Goal: Task Accomplishment & Management: Manage account settings

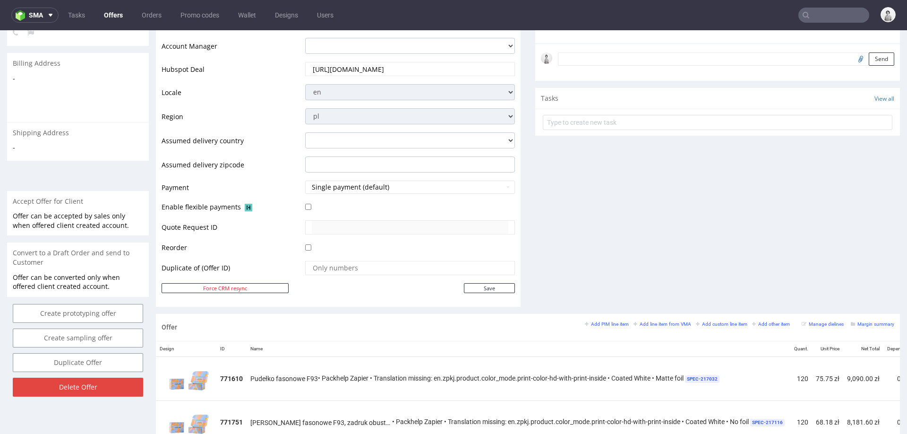
scroll to position [0, 156]
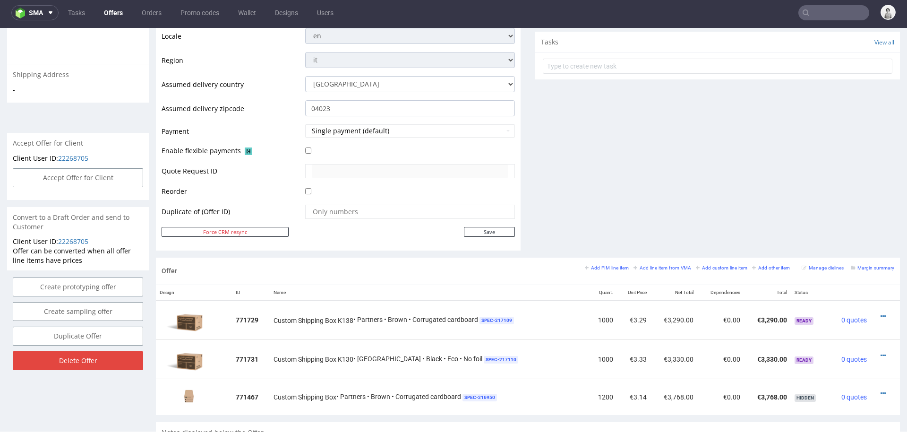
scroll to position [305, 0]
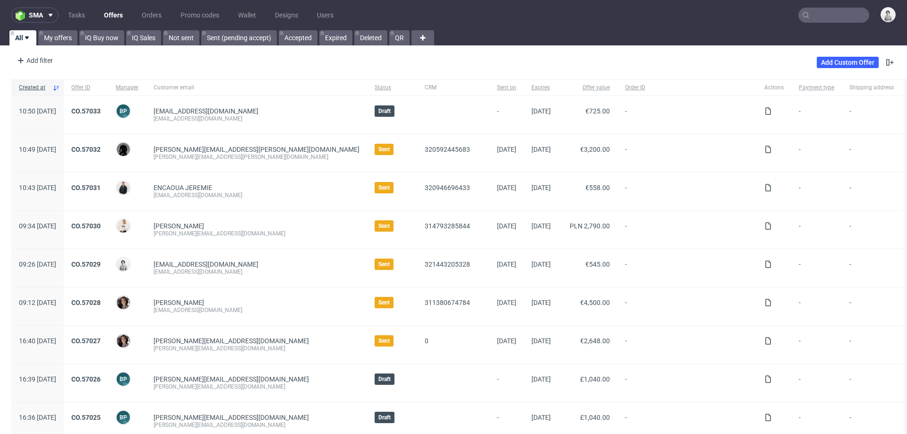
click at [811, 15] on input "text" at bounding box center [834, 15] width 71 height 15
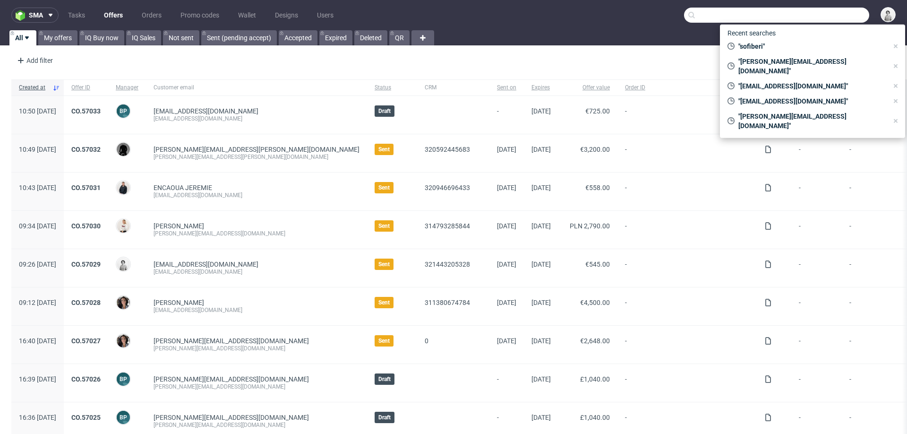
paste input "saida.limam@minimilkys.com"
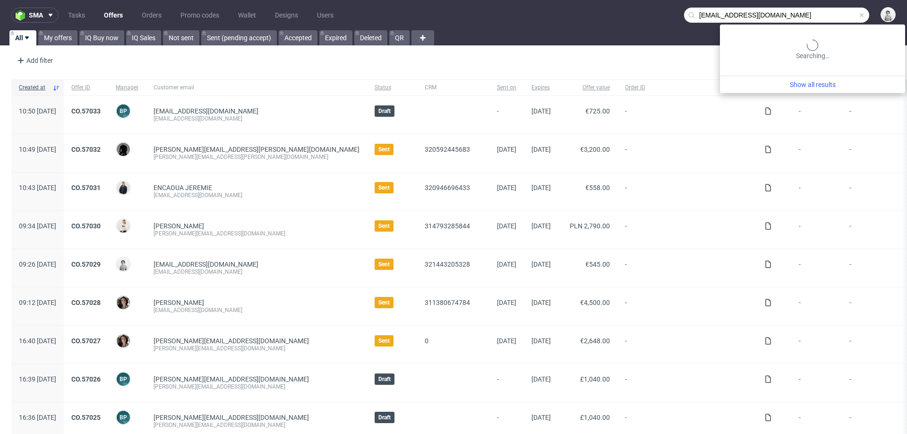
type input "saida.limam@minimilkys.com"
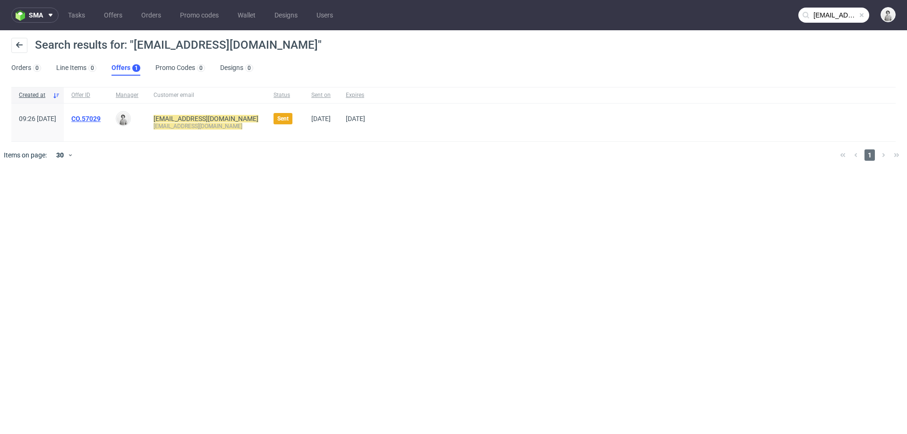
click at [101, 118] on link "CO.57029" at bounding box center [85, 119] width 29 height 8
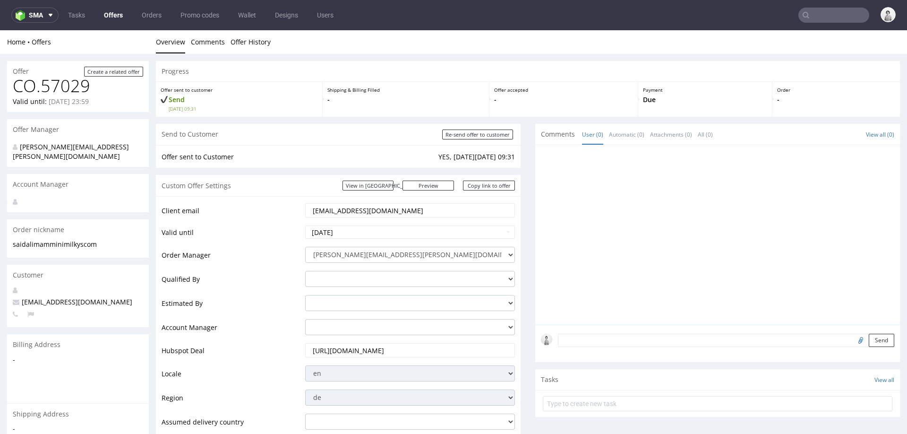
click at [827, 13] on input "text" at bounding box center [834, 15] width 71 height 15
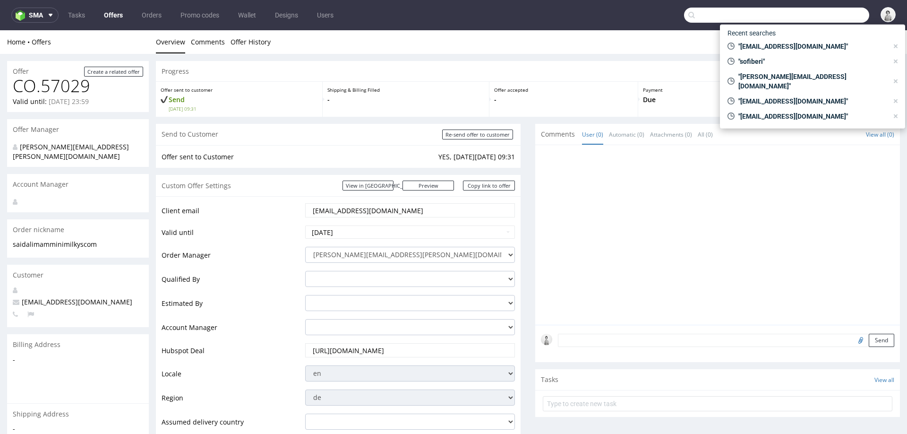
paste input "saida.limam@minimilkys.com"
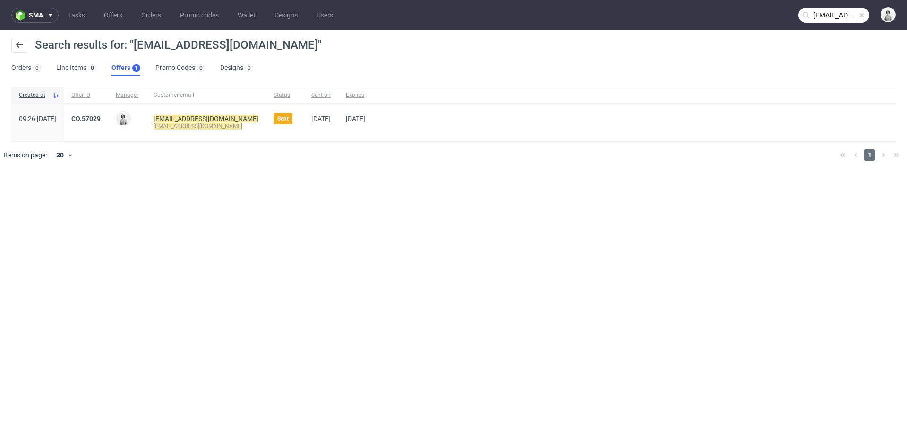
click at [823, 15] on input "saida.limam@minimilkys.com" at bounding box center [834, 15] width 71 height 15
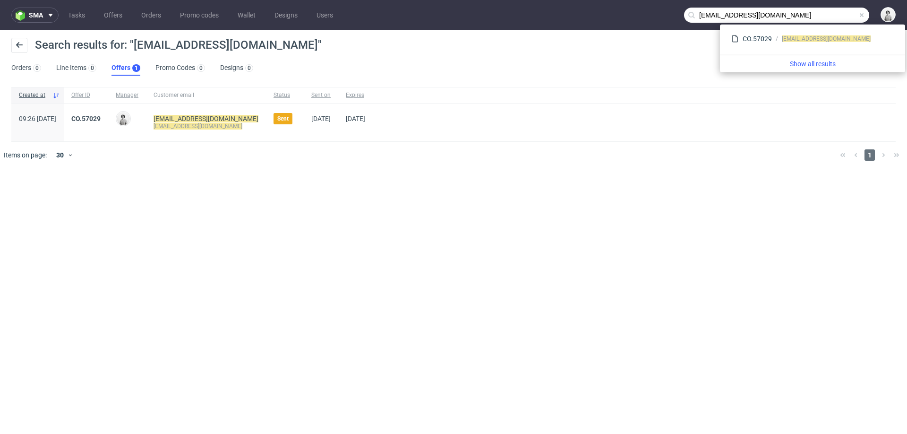
drag, startPoint x: 730, startPoint y: 15, endPoint x: 688, endPoint y: 15, distance: 42.5
click at [688, 15] on div "saida.limam@minimilkys.com" at bounding box center [776, 15] width 185 height 15
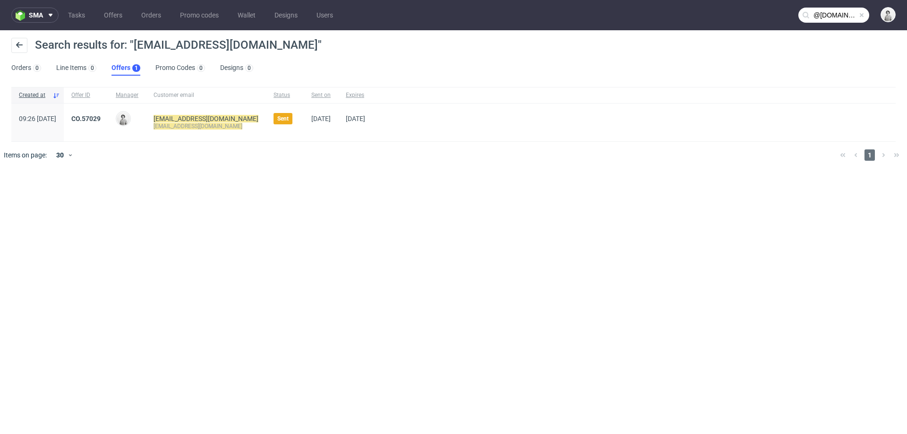
type input "@minimilkys.com"
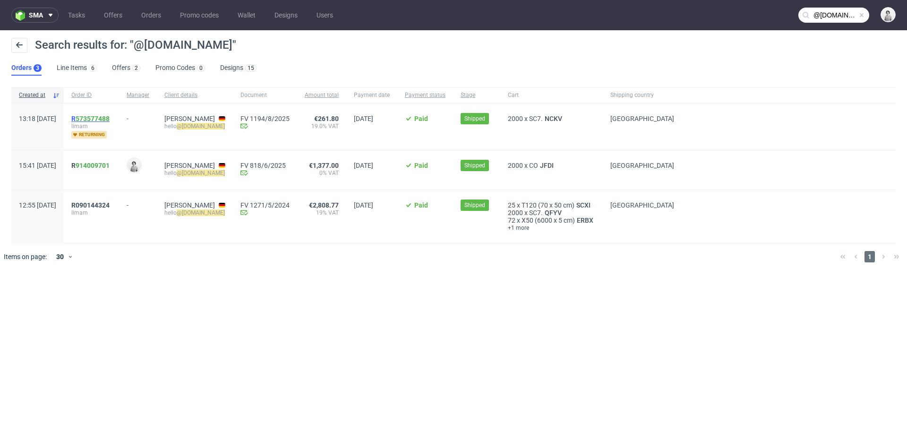
click at [110, 117] on link "573577488" at bounding box center [93, 119] width 34 height 8
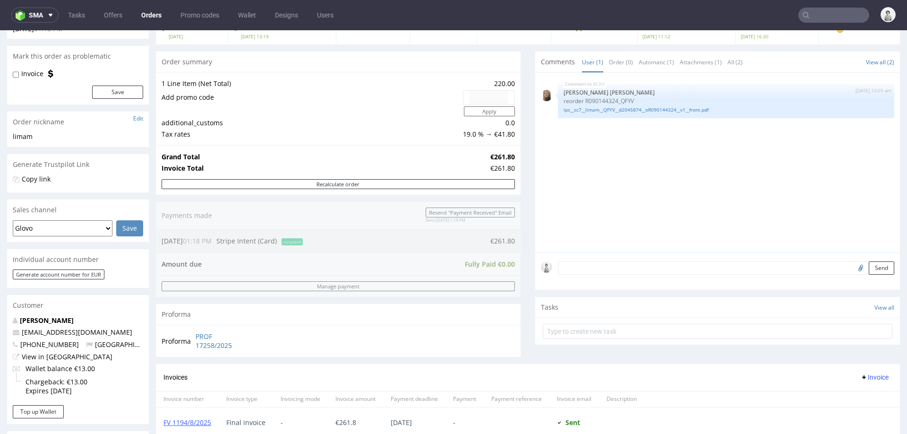
scroll to position [75, 0]
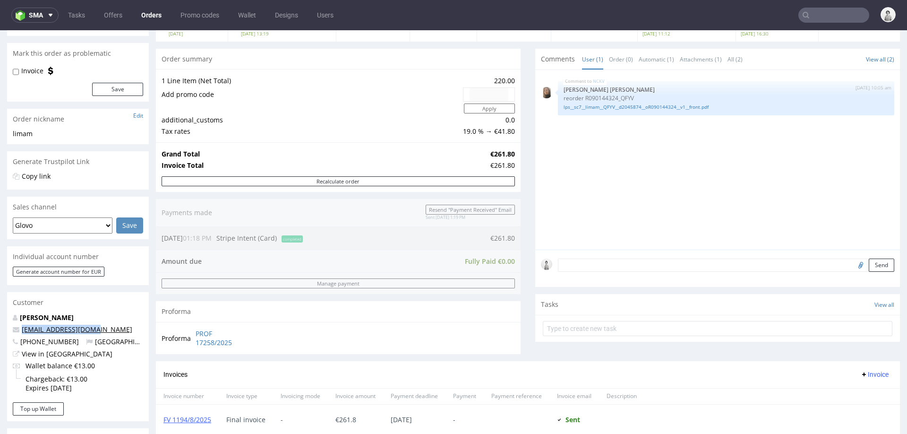
drag, startPoint x: 97, startPoint y: 328, endPoint x: 22, endPoint y: 329, distance: 75.1
click at [22, 329] on p "[EMAIL_ADDRESS][DOMAIN_NAME]" at bounding box center [78, 329] width 130 height 9
copy link "[EMAIL_ADDRESS][DOMAIN_NAME]"
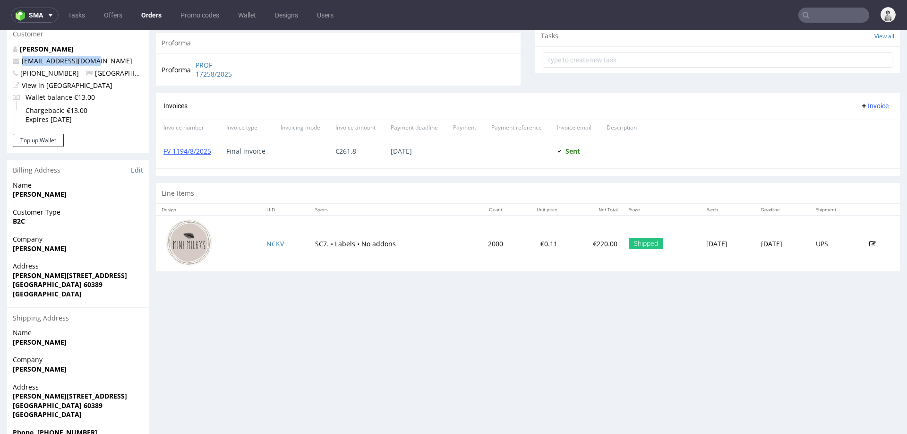
scroll to position [367, 0]
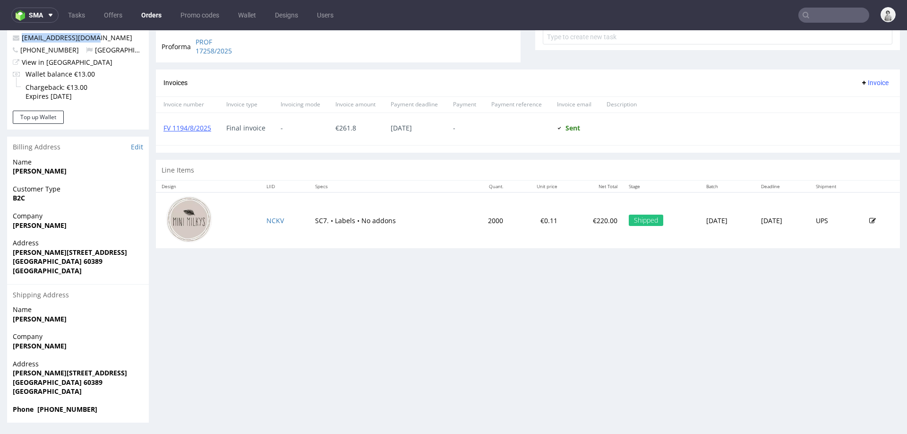
type input "@minimilkys.com"
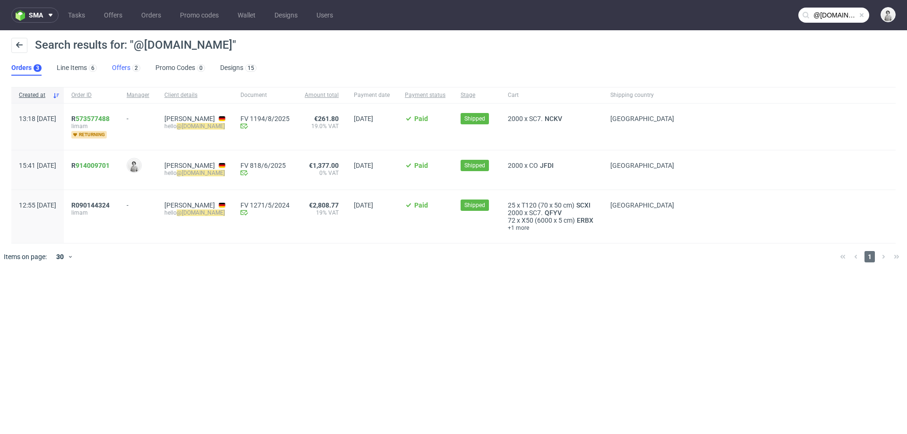
click at [119, 64] on link "Offers 2" at bounding box center [126, 67] width 28 height 15
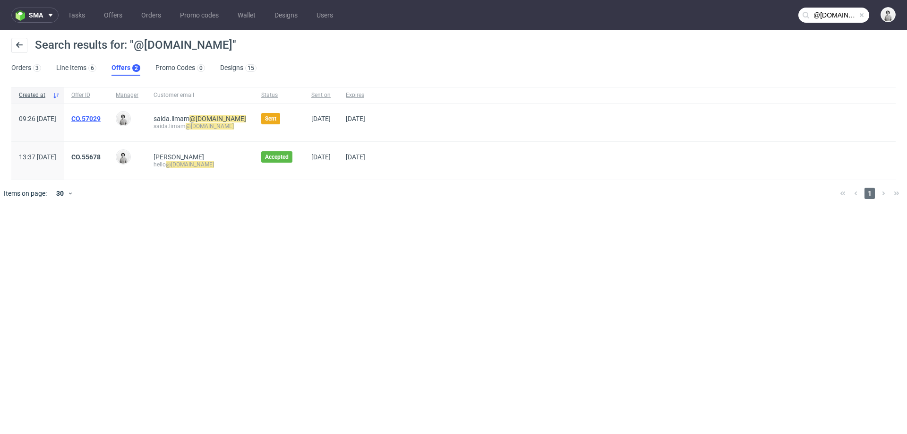
click at [101, 120] on link "CO.57029" at bounding box center [85, 119] width 29 height 8
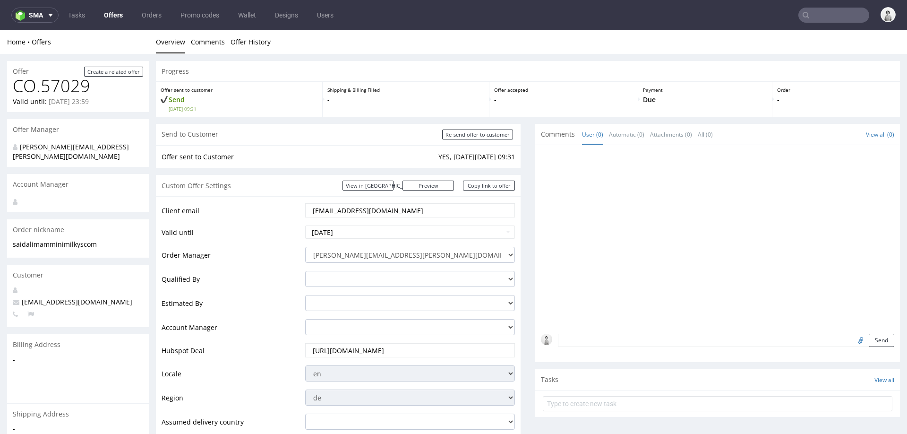
click at [363, 206] on input "saida.limam@minimilkys.com" at bounding box center [410, 210] width 197 height 13
paste input "hello"
type input "[EMAIL_ADDRESS][DOMAIN_NAME]"
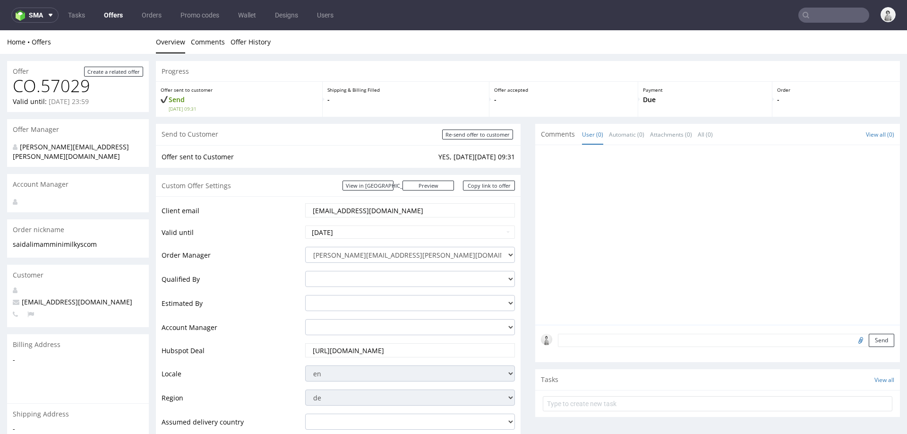
click at [284, 236] on td "Valid until" at bounding box center [232, 234] width 141 height 21
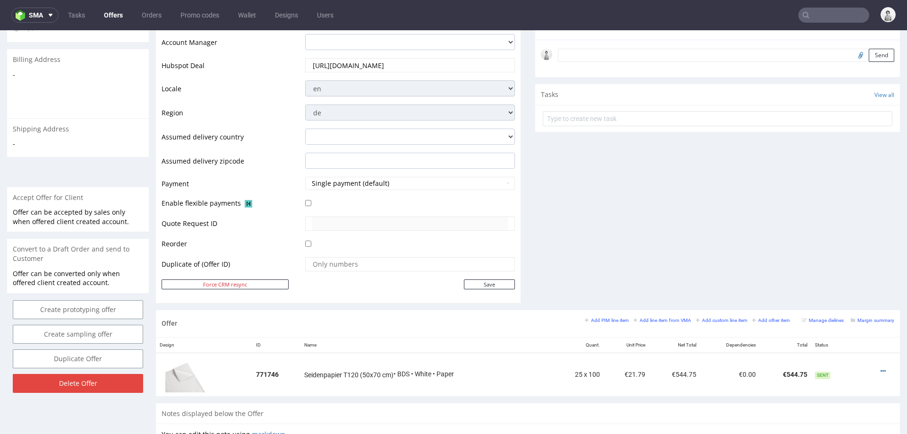
scroll to position [293, 0]
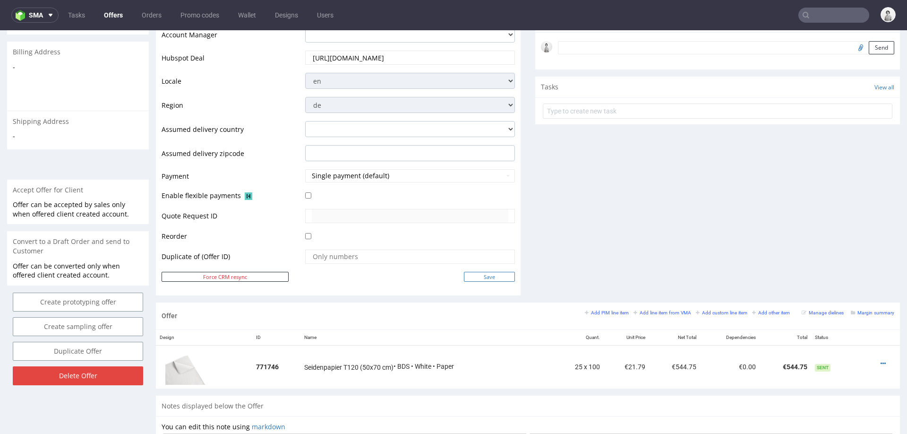
click at [492, 274] on input "Save" at bounding box center [489, 277] width 51 height 10
type input "In progress..."
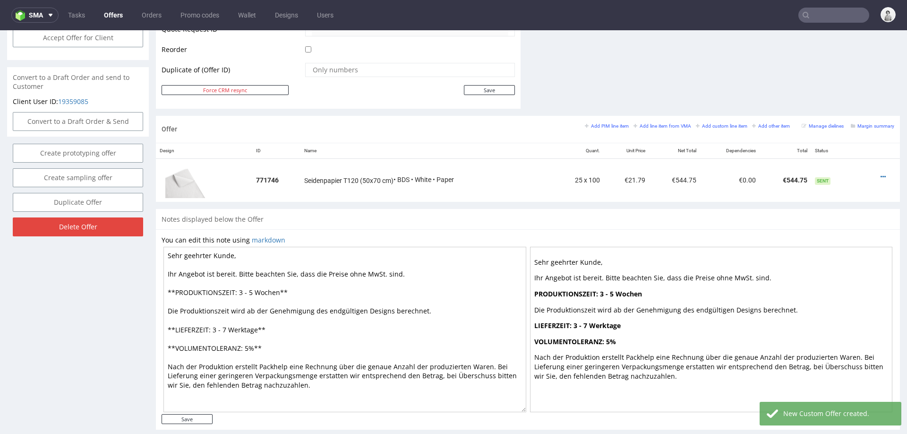
scroll to position [501, 0]
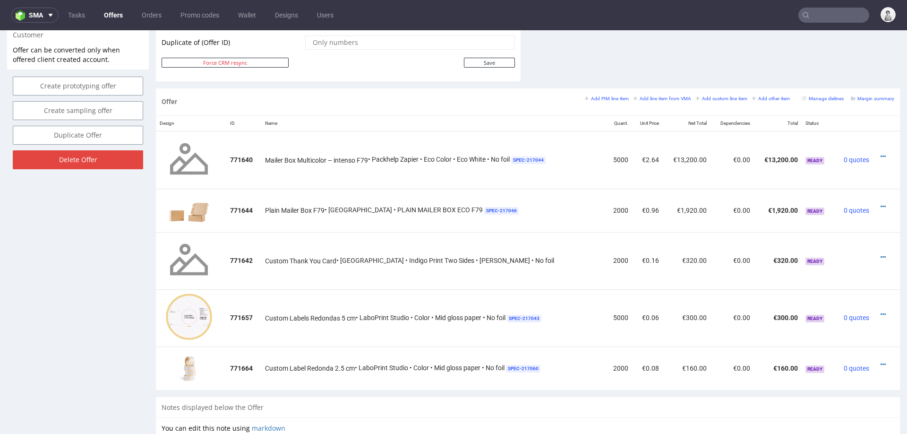
scroll to position [3, 0]
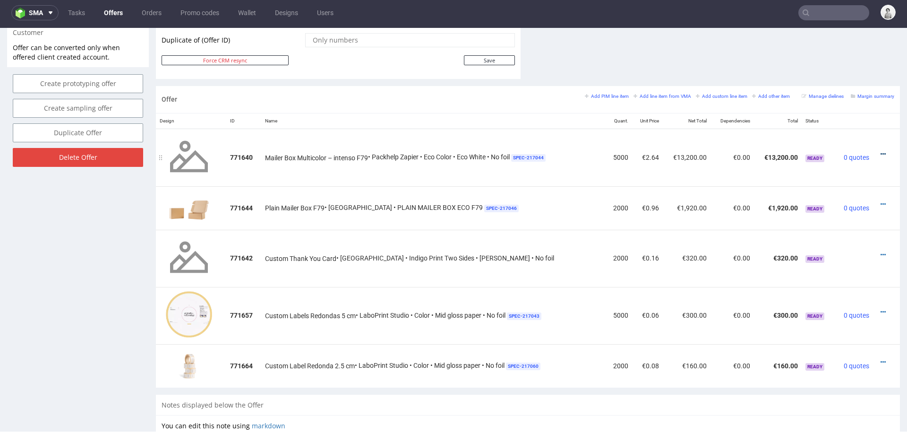
click at [881, 151] on icon at bounding box center [883, 154] width 5 height 7
click at [828, 103] on span "Duplicate Item" at bounding box center [840, 99] width 76 height 9
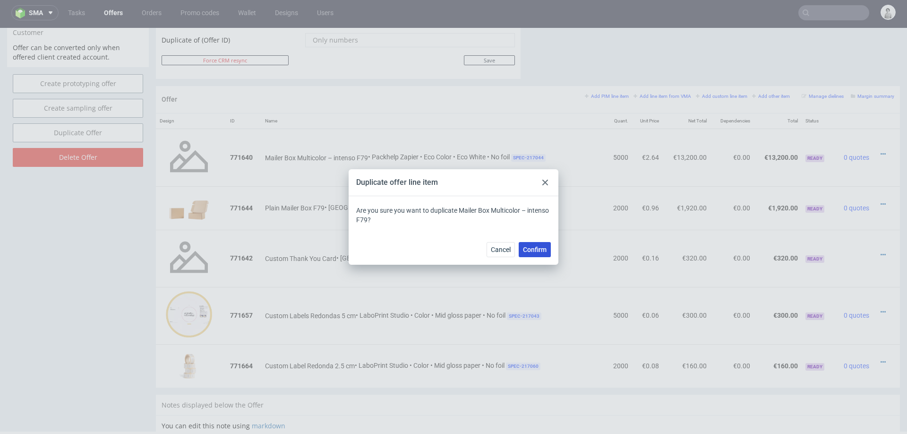
click at [540, 249] on span "Confirm" at bounding box center [535, 249] width 24 height 7
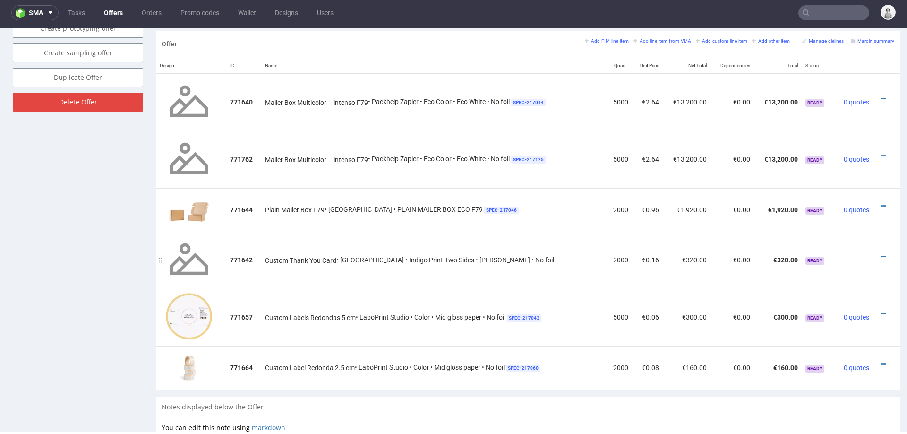
scroll to position [505, 0]
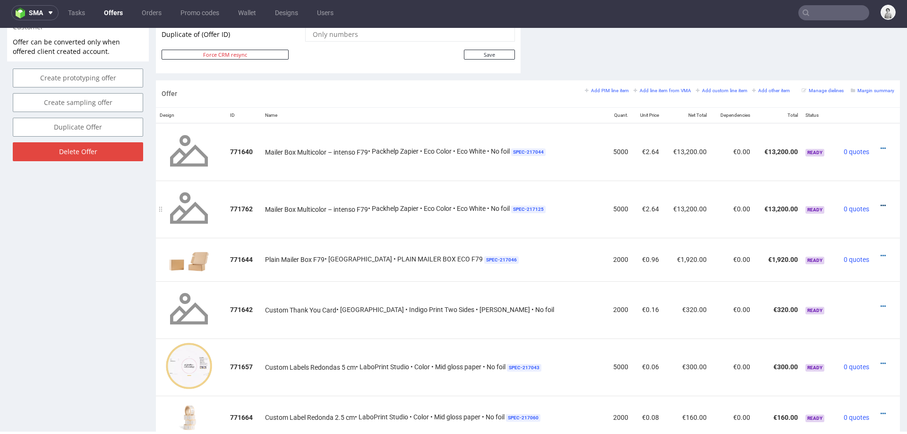
click at [881, 202] on link at bounding box center [883, 206] width 5 height 8
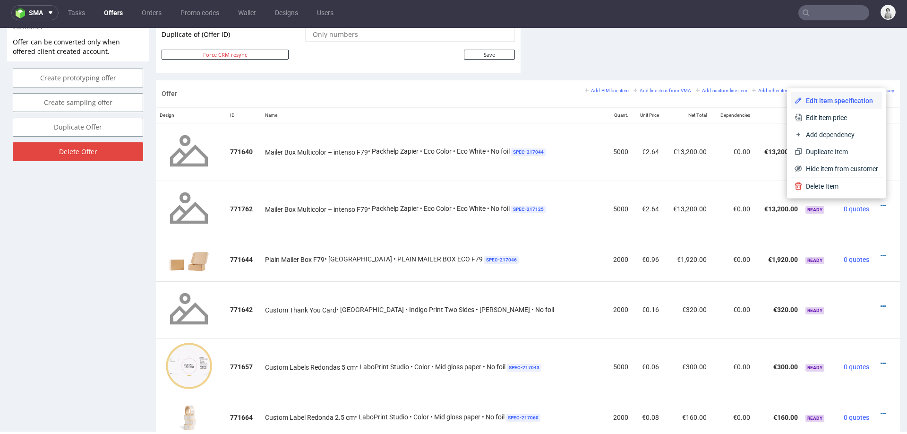
click at [835, 98] on span "Edit item specification" at bounding box center [840, 100] width 76 height 9
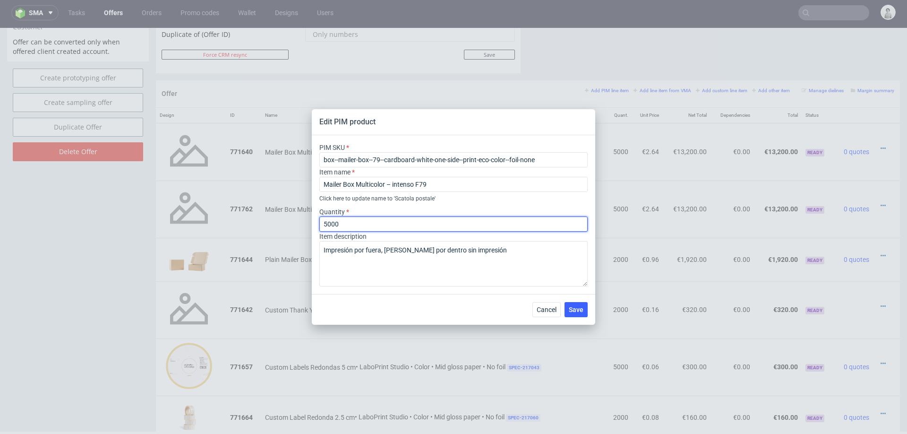
click at [374, 220] on input "5000" at bounding box center [453, 223] width 268 height 15
type input "1500"
click at [336, 314] on div "Cancel Save" at bounding box center [454, 309] width 284 height 31
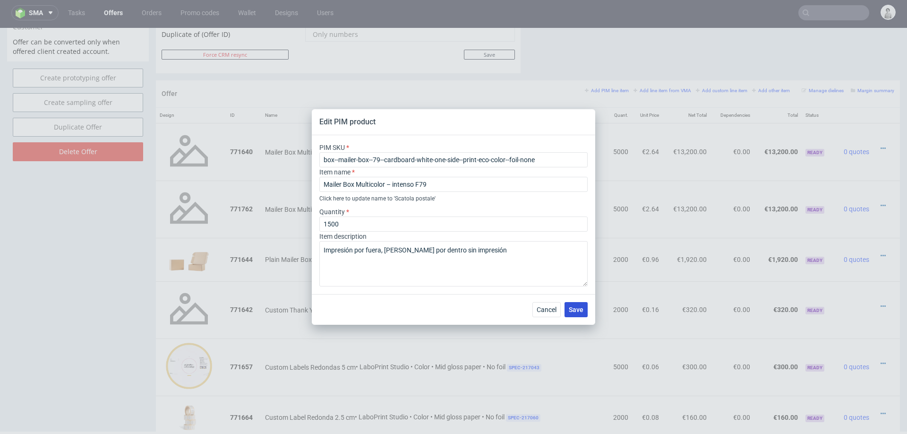
click at [572, 308] on span "Save" at bounding box center [576, 309] width 15 height 7
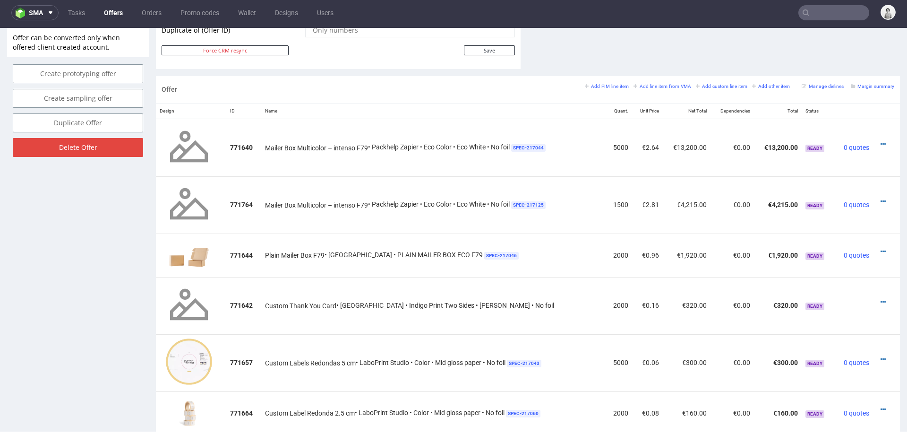
scroll to position [547, 0]
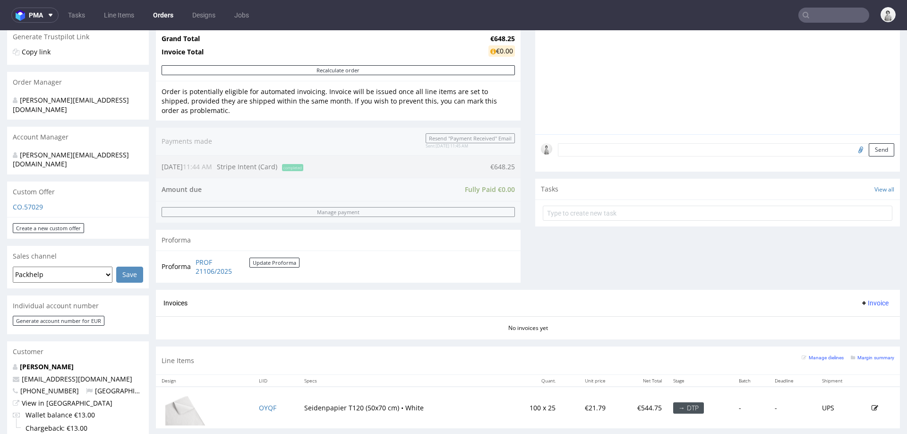
scroll to position [188, 0]
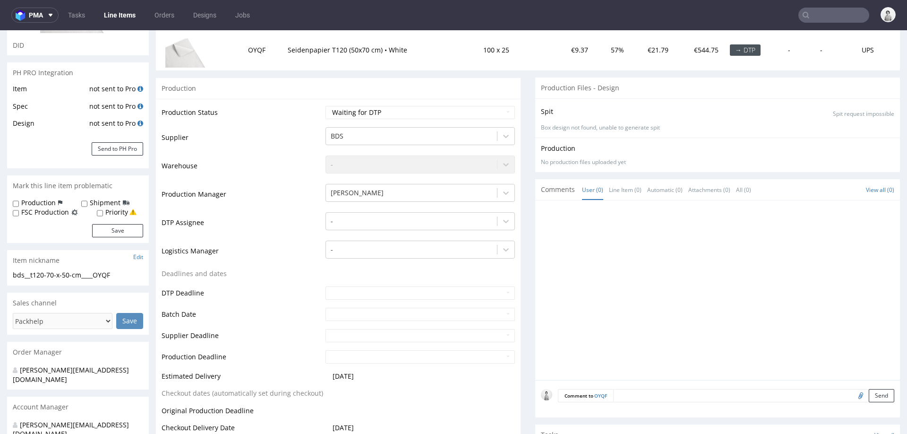
scroll to position [235, 0]
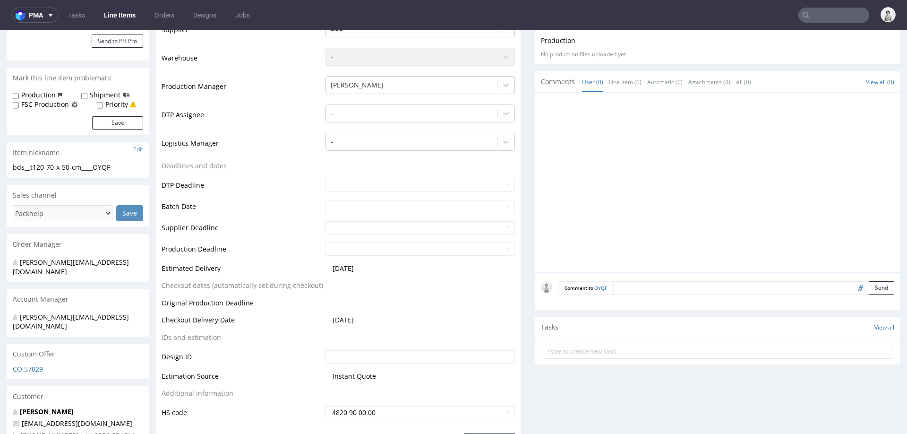
click at [655, 284] on form "Comment to OYQF Send" at bounding box center [726, 288] width 336 height 14
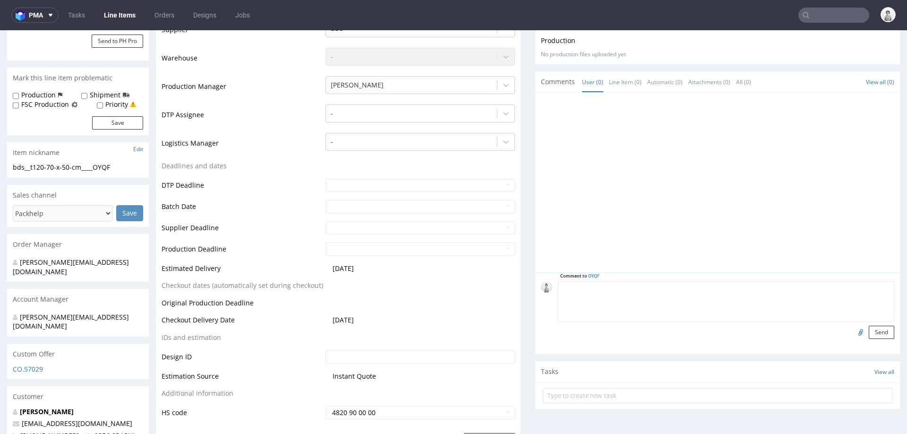
paste textarea "T120 (70 x 50 cm)"
paste textarea "38gsm acid-free paper"
type textarea "T120 (70 x 50 cm), kolor biały, bez zadruku, 38gsm acid-free paper"
click at [869, 327] on button "Send" at bounding box center [882, 332] width 26 height 13
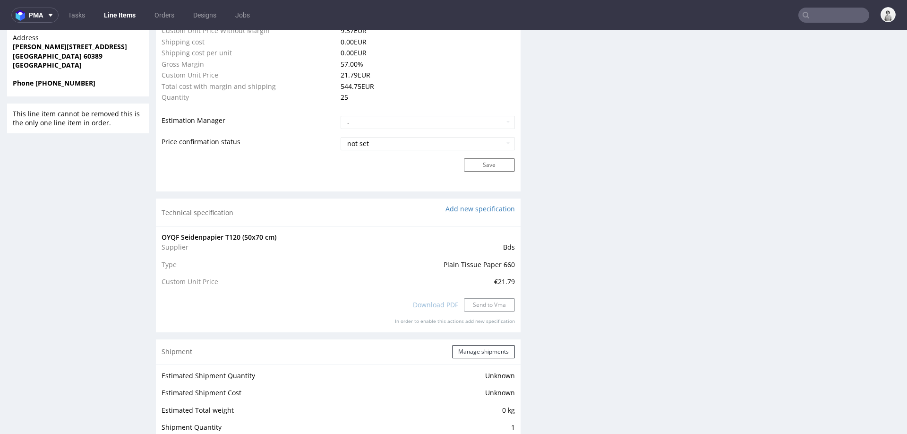
scroll to position [733, 0]
click at [470, 265] on span "Plain Tissue Paper 660" at bounding box center [479, 263] width 71 height 9
click at [467, 207] on link "Add new specification" at bounding box center [480, 208] width 69 height 9
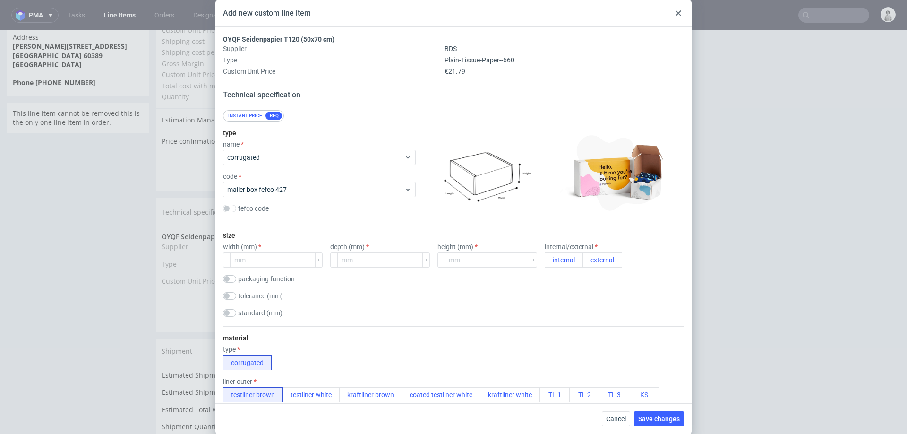
scroll to position [69, 0]
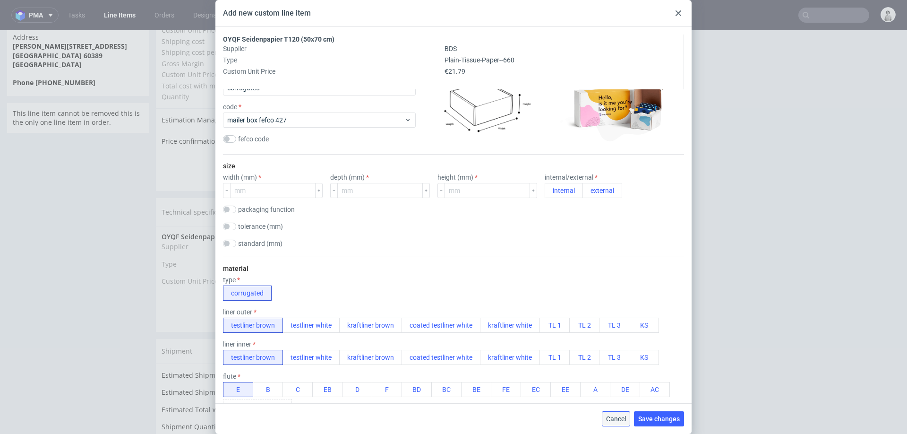
click at [615, 423] on button "Cancel" at bounding box center [616, 418] width 28 height 15
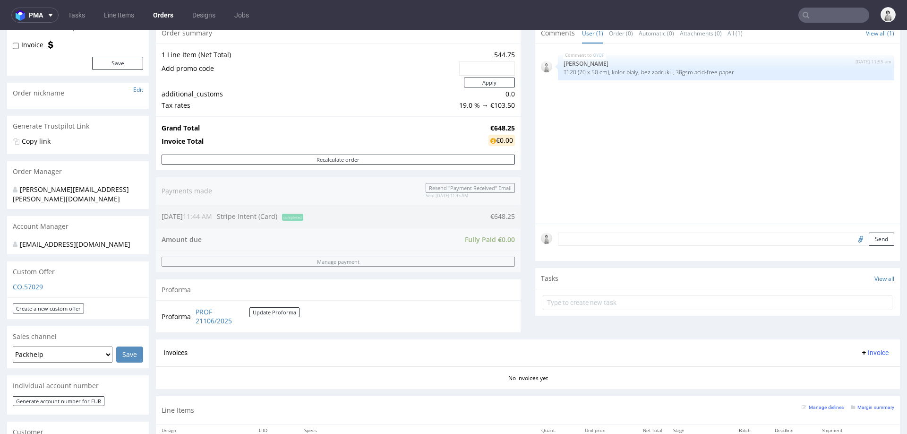
scroll to position [86, 0]
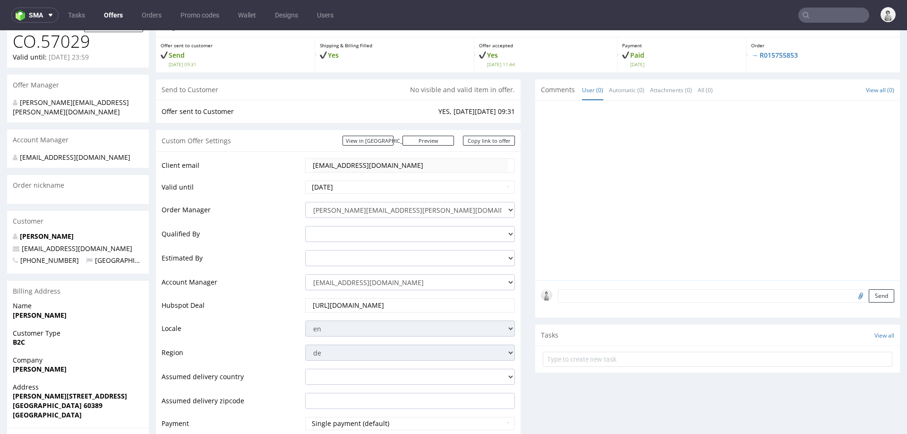
scroll to position [95, 0]
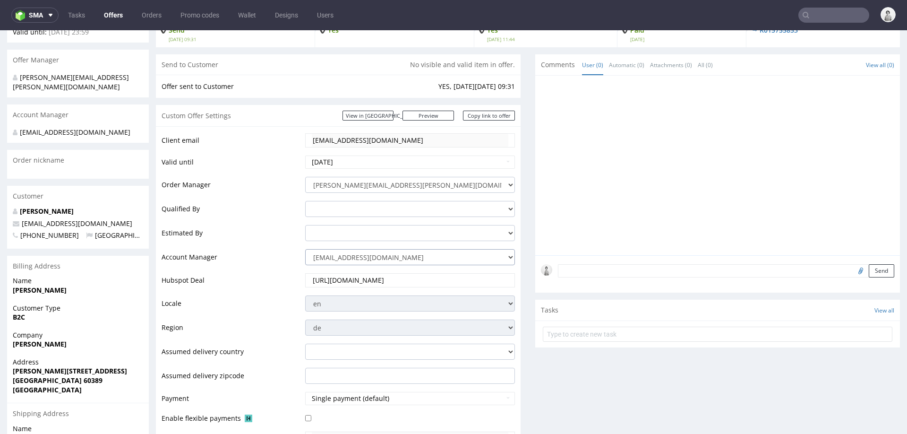
click at [367, 258] on select "[EMAIL_ADDRESS][DOMAIN_NAME] [DOMAIN_NAME][EMAIL_ADDRESS][DOMAIN_NAME] [PERSON_…" at bounding box center [410, 257] width 210 height 16
select select "4535285"
click at [305, 249] on select "[EMAIL_ADDRESS][DOMAIN_NAME] [DOMAIN_NAME][EMAIL_ADDRESS][DOMAIN_NAME] [PERSON_…" at bounding box center [410, 257] width 210 height 16
click at [279, 286] on td "Hubspot Deal" at bounding box center [232, 283] width 141 height 22
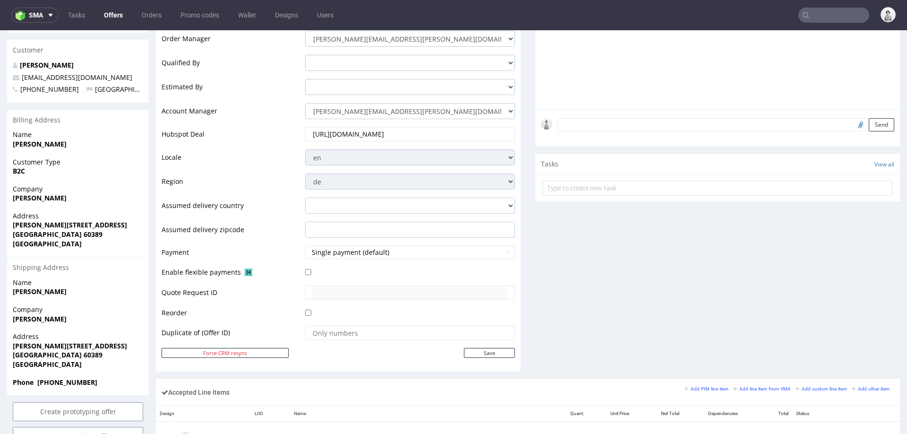
scroll to position [241, 0]
click at [509, 349] on div "Client email [EMAIL_ADDRESS][DOMAIN_NAME] Valid until [DATE] Order Manager [PER…" at bounding box center [338, 175] width 365 height 391
click at [497, 350] on input "Save" at bounding box center [489, 352] width 51 height 10
type input "In progress..."
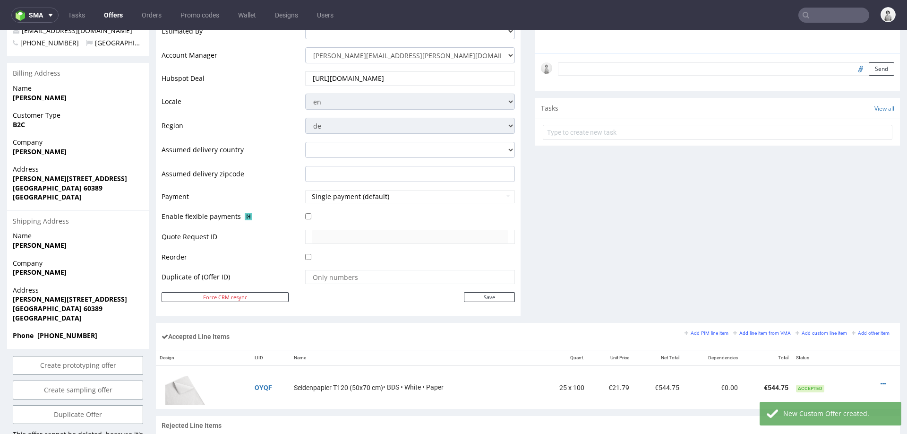
scroll to position [318, 0]
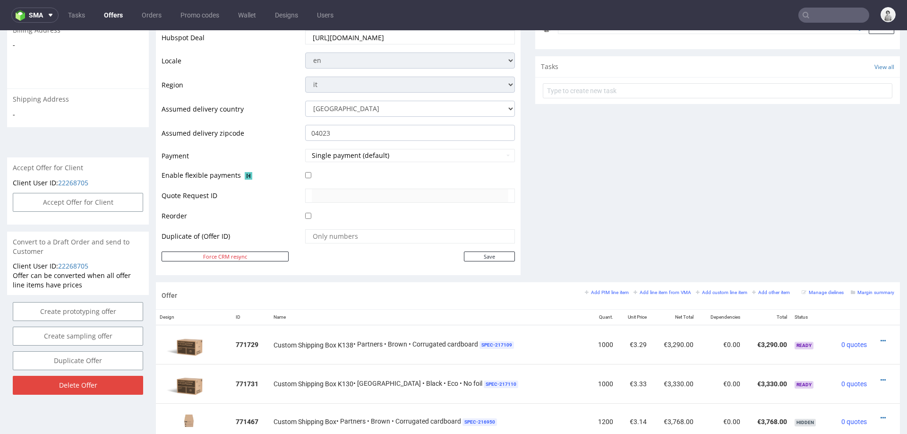
scroll to position [3, 0]
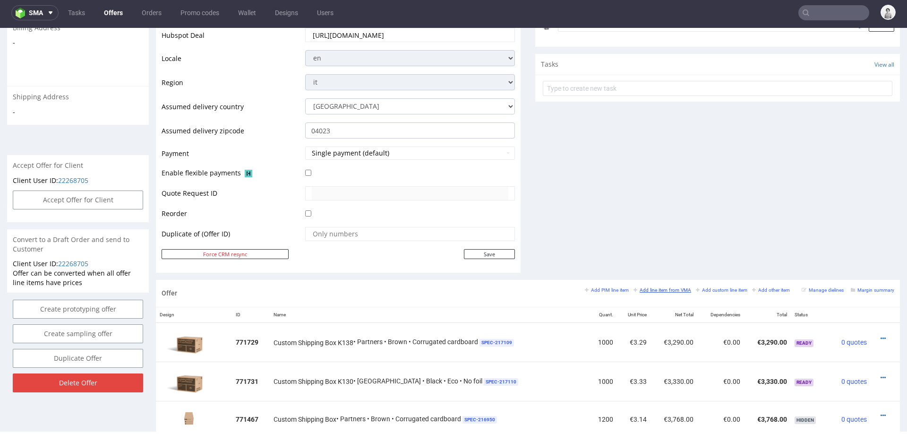
click at [649, 287] on small "Add line item from VMA" at bounding box center [663, 289] width 58 height 5
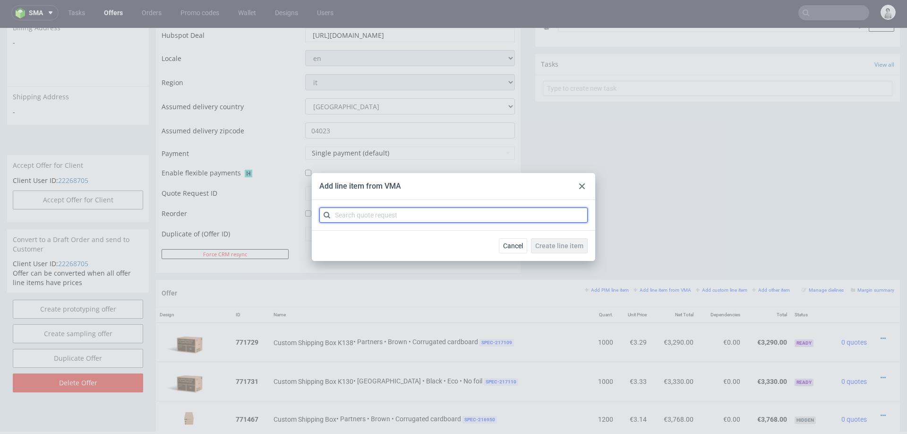
click at [516, 216] on input "text" at bounding box center [453, 214] width 268 height 15
type input "cbqi"
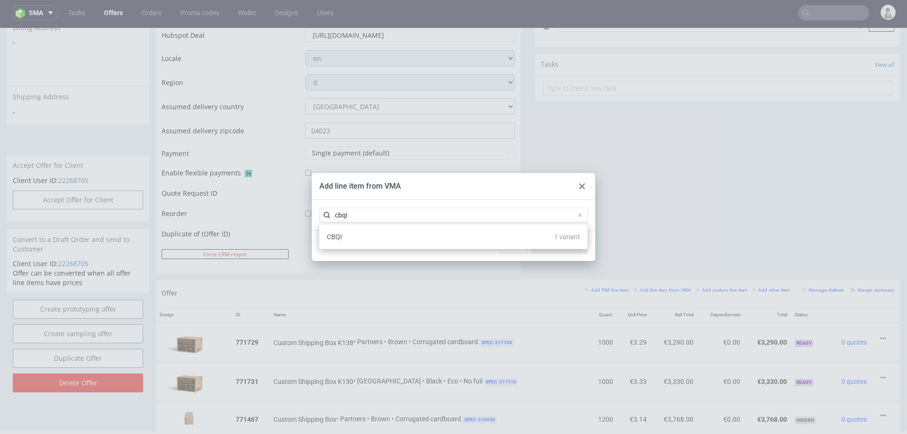
click at [467, 239] on div "CBQI 1 variant" at bounding box center [453, 236] width 261 height 17
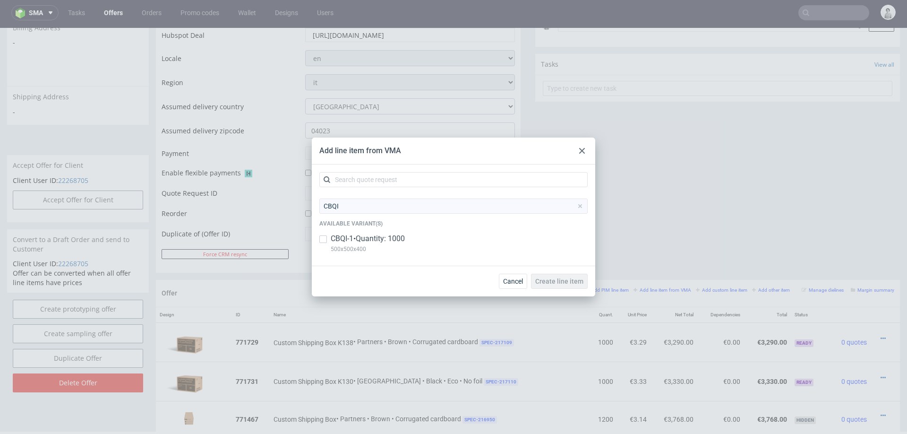
click at [400, 241] on p "CBQI-1 • Quantity: 1000" at bounding box center [368, 238] width 74 height 10
checkbox input "true"
click at [553, 284] on span "Create line item" at bounding box center [559, 281] width 48 height 7
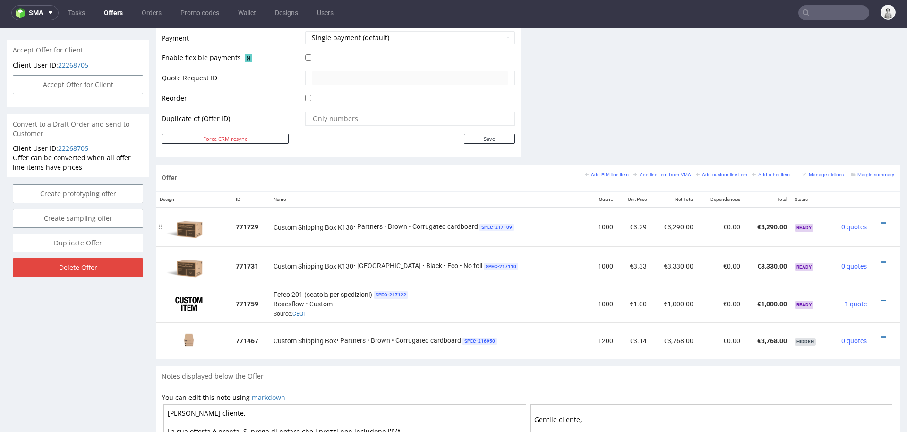
scroll to position [411, 0]
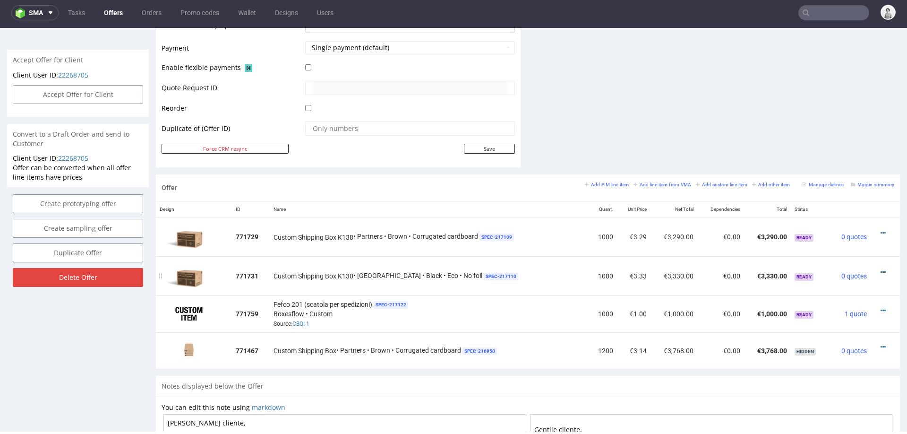
click at [881, 269] on icon at bounding box center [883, 272] width 5 height 7
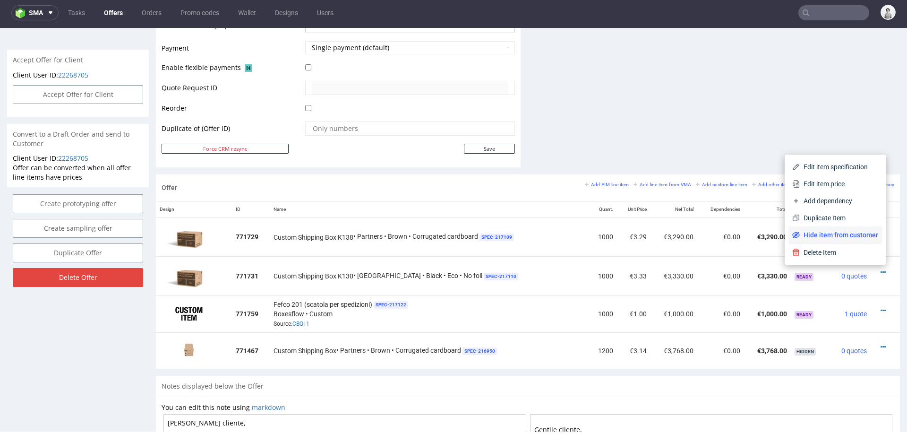
click at [852, 234] on span "Hide item from customer" at bounding box center [839, 234] width 78 height 9
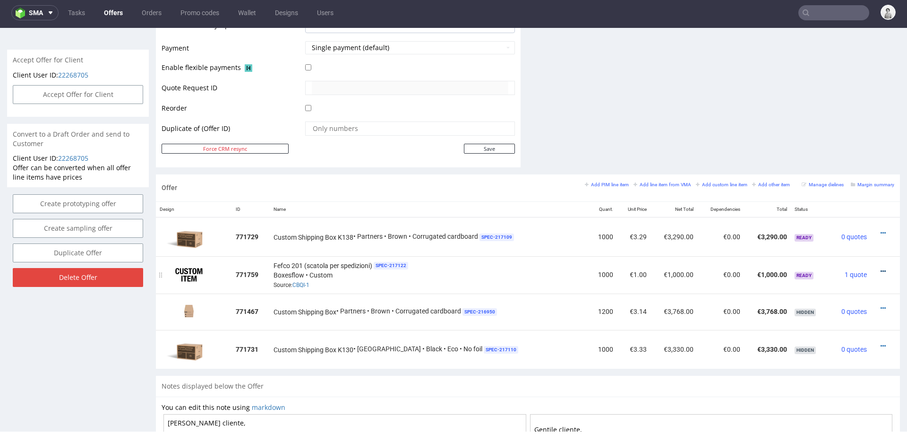
click at [881, 268] on icon at bounding box center [883, 271] width 5 height 7
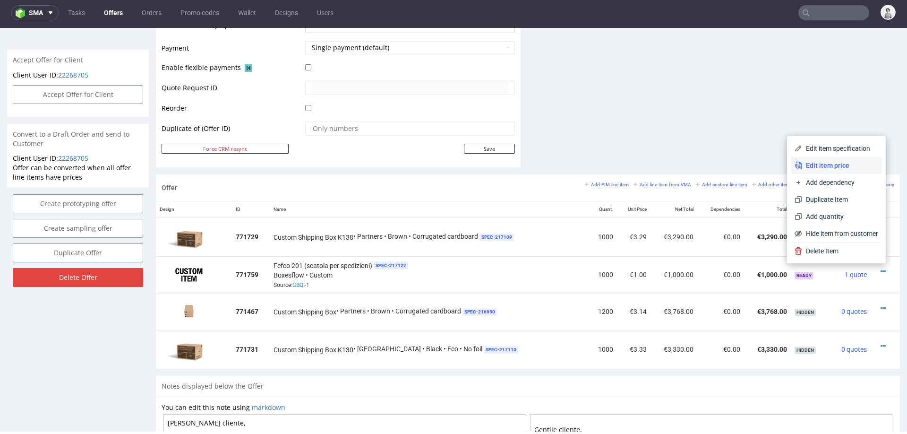
click at [830, 171] on li "Edit item price" at bounding box center [836, 165] width 91 height 17
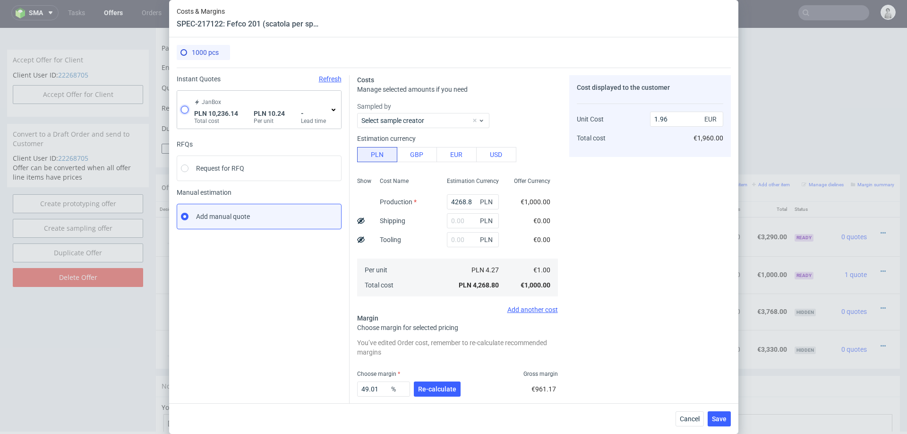
click at [187, 110] on input "radio" at bounding box center [185, 110] width 8 height 8
radio input "true"
radio input "false"
type input "5245.099999999999"
type input "4991.04"
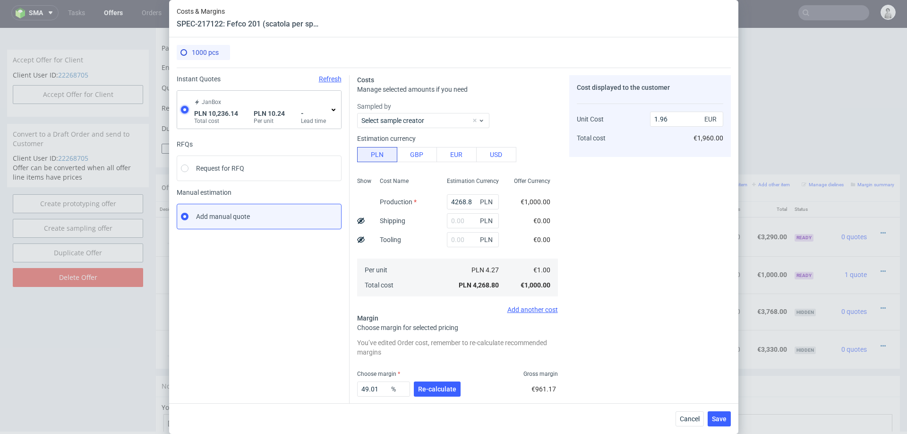
type input "2.4"
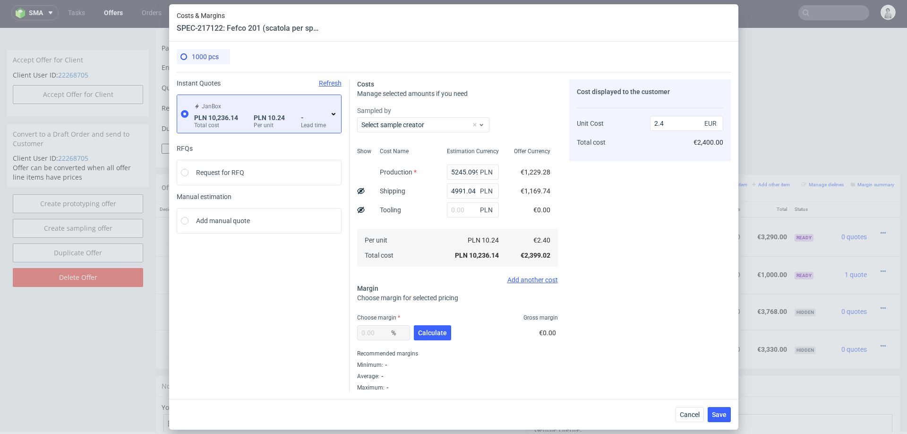
click at [333, 115] on icon at bounding box center [334, 114] width 8 height 8
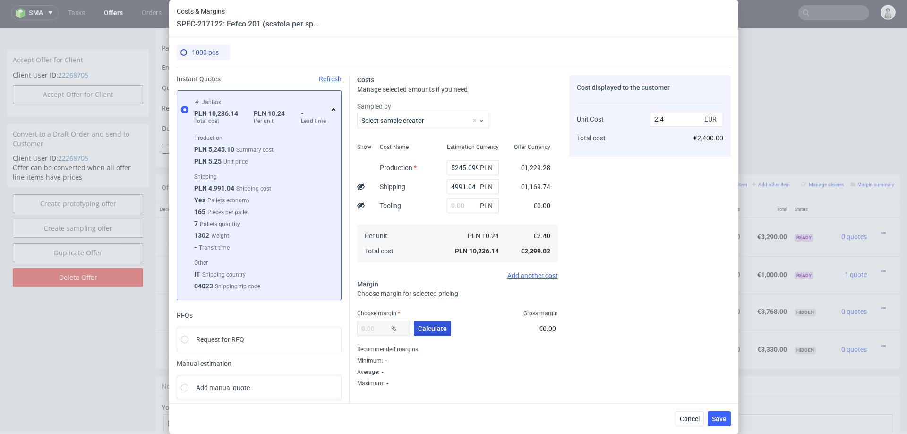
click at [431, 323] on button "Calculate" at bounding box center [432, 328] width 37 height 15
type input "33.52"
type input "3.61"
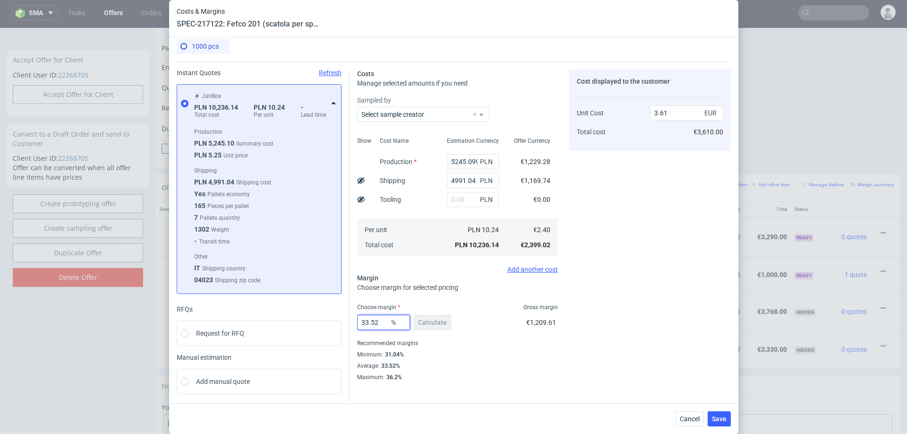
click at [374, 320] on input "33.52" at bounding box center [383, 322] width 53 height 15
type input "32"
type input "3.53"
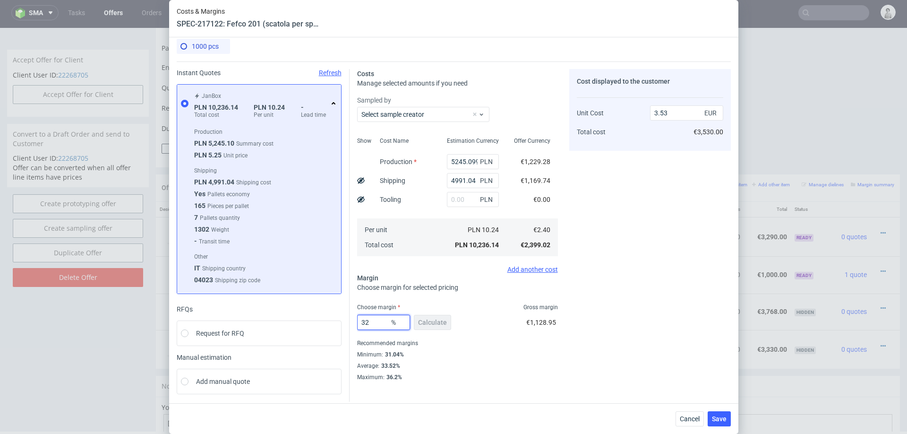
type input "32"
click at [583, 353] on div "Cost displayed to the customer Unit Cost Total cost 3.53 EUR €3,530.00" at bounding box center [650, 225] width 162 height 312
click at [721, 418] on span "Save" at bounding box center [719, 418] width 15 height 7
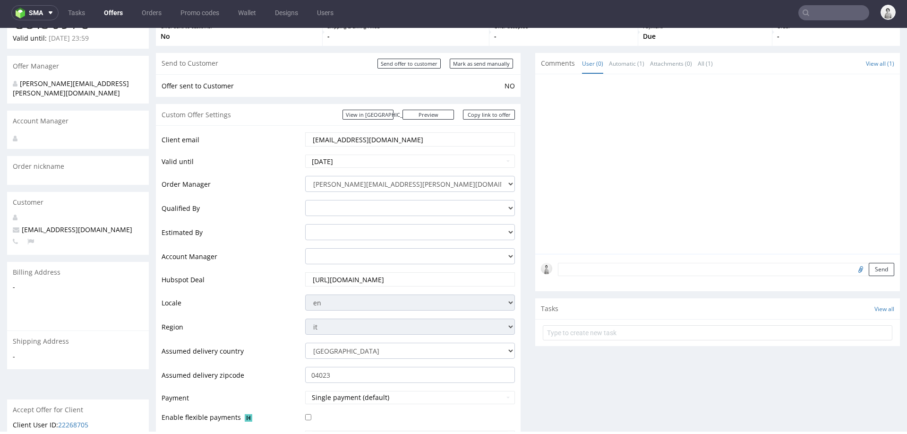
scroll to position [59, 0]
click at [346, 138] on input "adelvillano@gmail.com" at bounding box center [410, 141] width 197 height 13
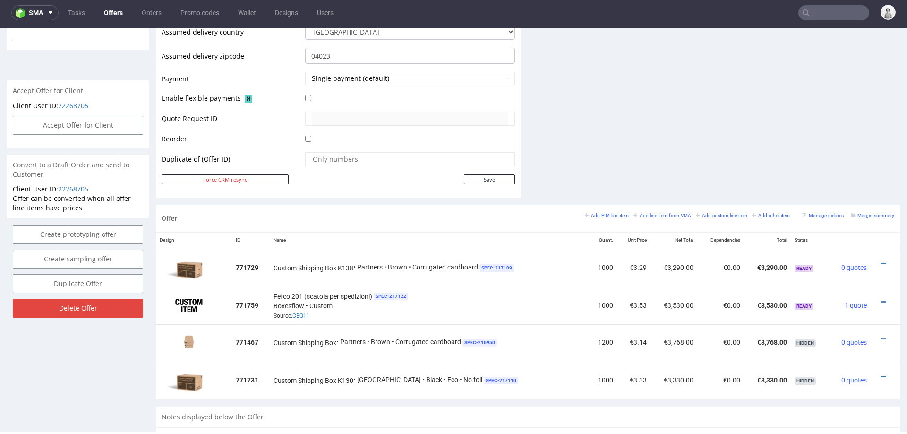
scroll to position [449, 0]
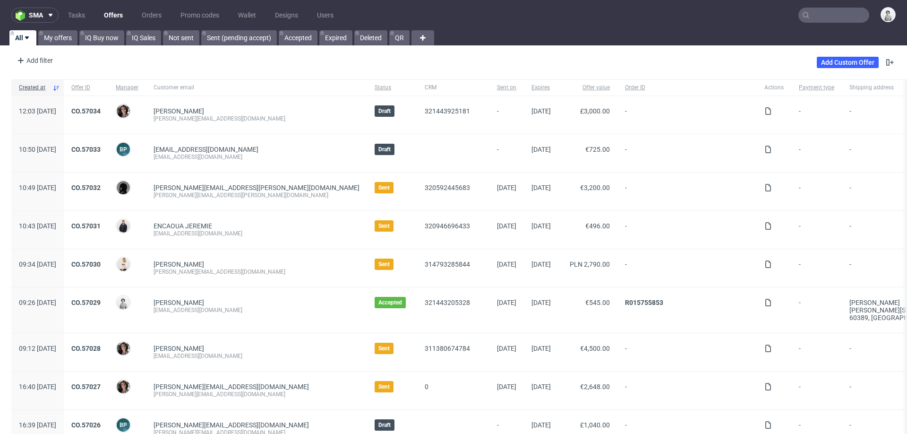
click at [805, 14] on input "text" at bounding box center [834, 15] width 71 height 15
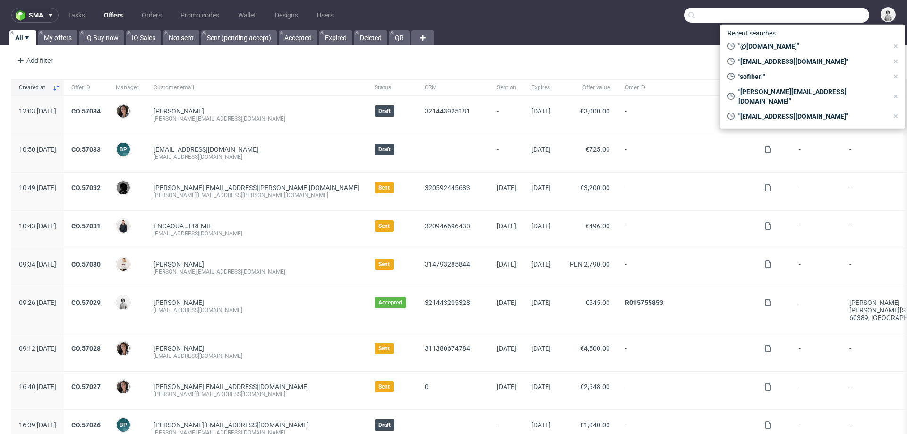
paste input "adelvillano@gmail.com"
type input "adelvillano@gmail.com"
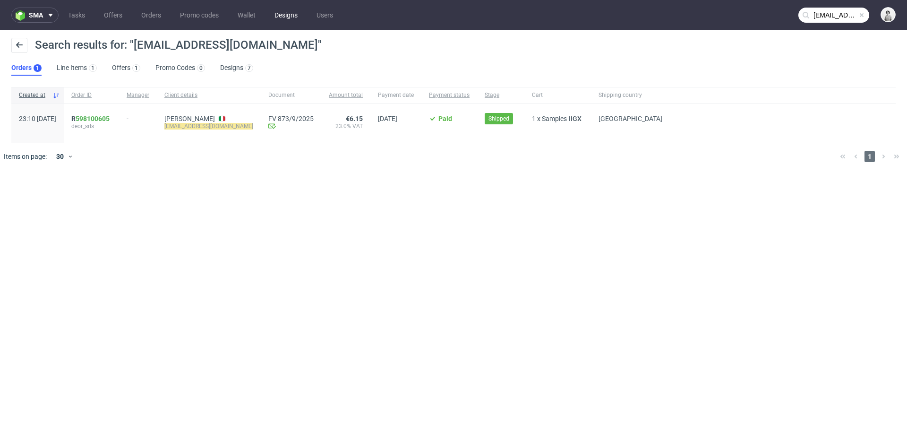
click at [287, 15] on link "Designs" at bounding box center [286, 15] width 34 height 15
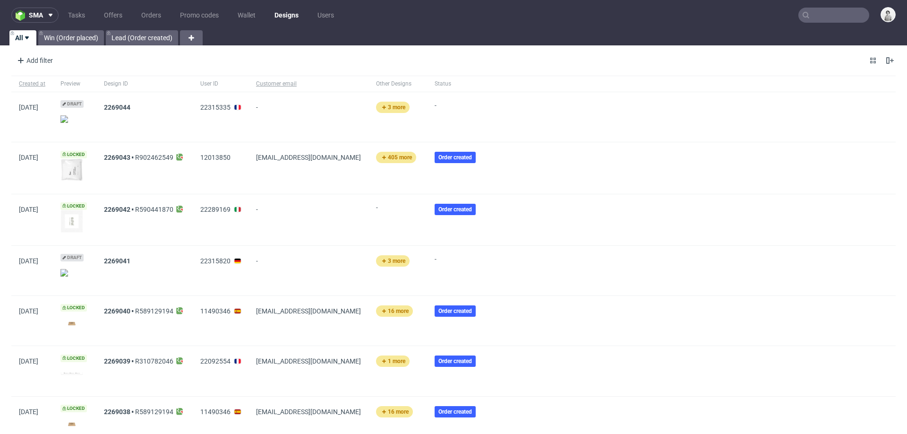
click at [78, 116] on img at bounding box center [71, 119] width 23 height 8
click at [813, 16] on input "text" at bounding box center [776, 15] width 185 height 15
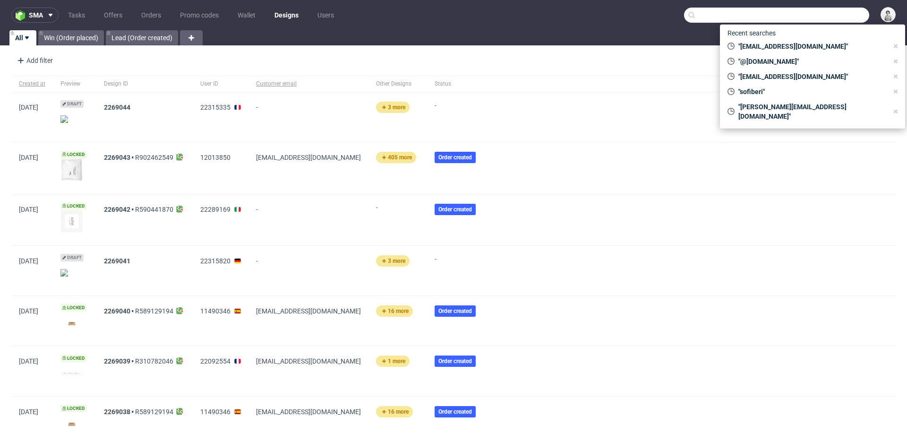
paste input "adelvillano@gmail.com"
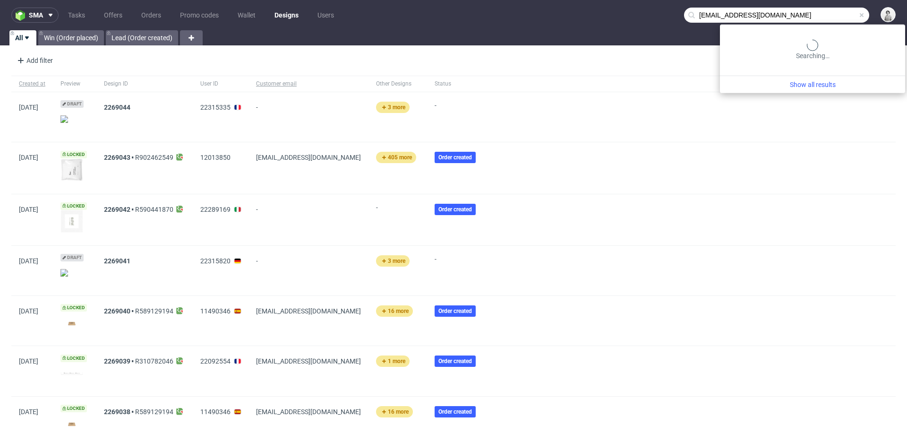
type input "adelvillano@gmail.com"
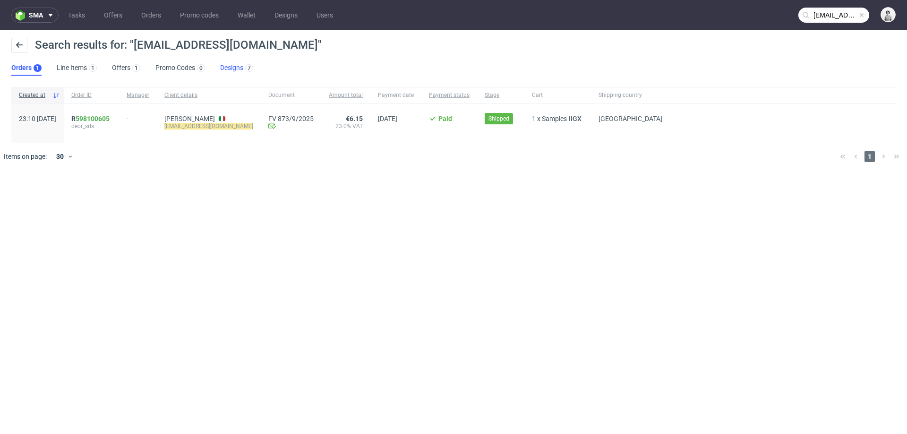
click at [228, 68] on link "Designs 7" at bounding box center [236, 67] width 33 height 15
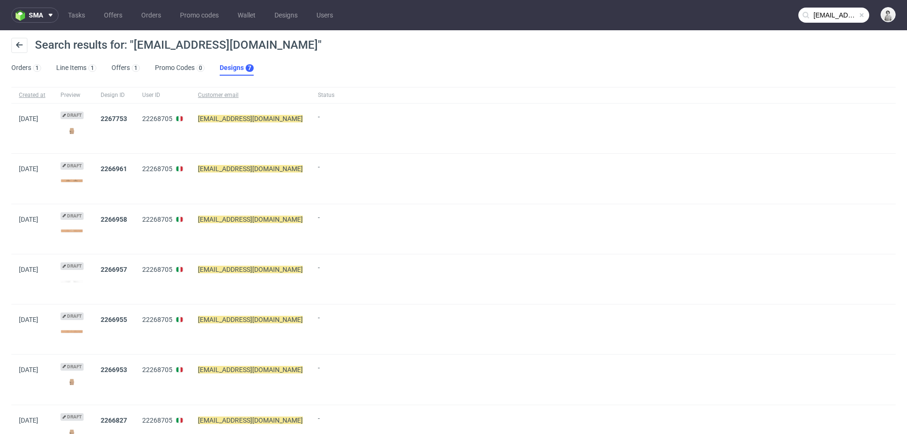
click at [79, 131] on img at bounding box center [71, 130] width 23 height 13
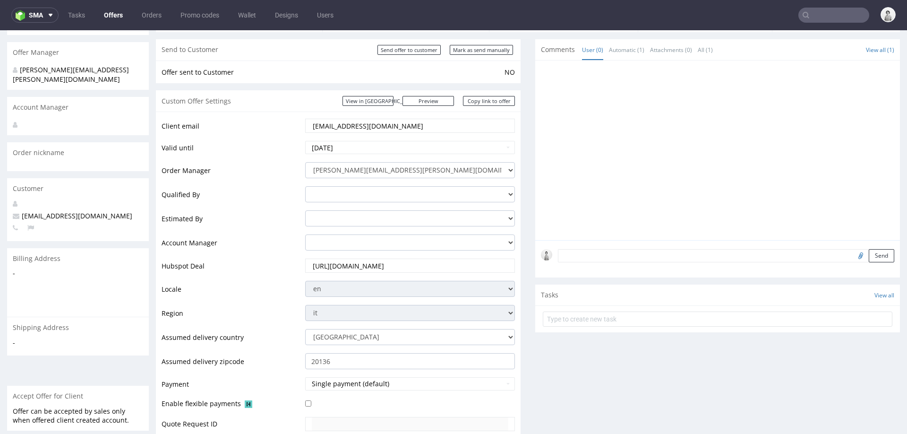
scroll to position [67, 0]
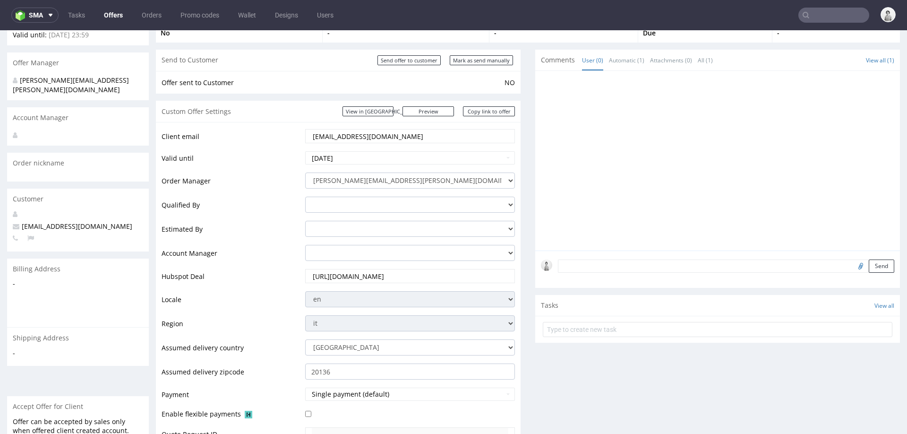
click at [390, 138] on input "[EMAIL_ADDRESS][DOMAIN_NAME]" at bounding box center [410, 135] width 197 height 13
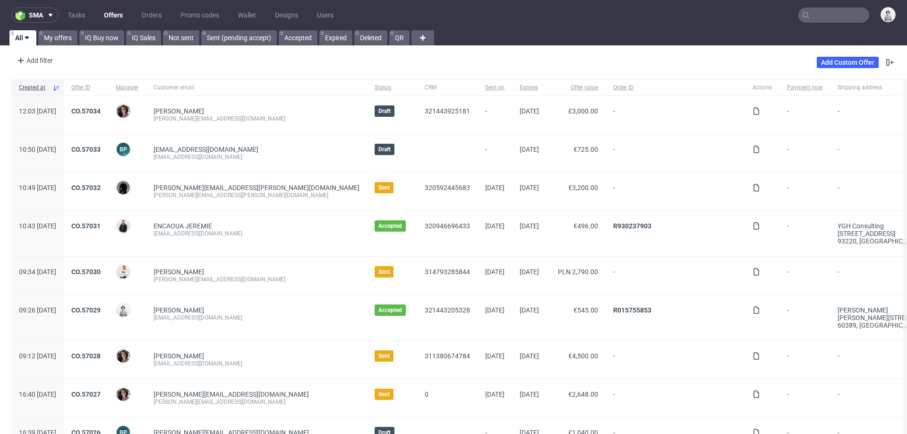
click at [829, 19] on input "text" at bounding box center [834, 15] width 71 height 15
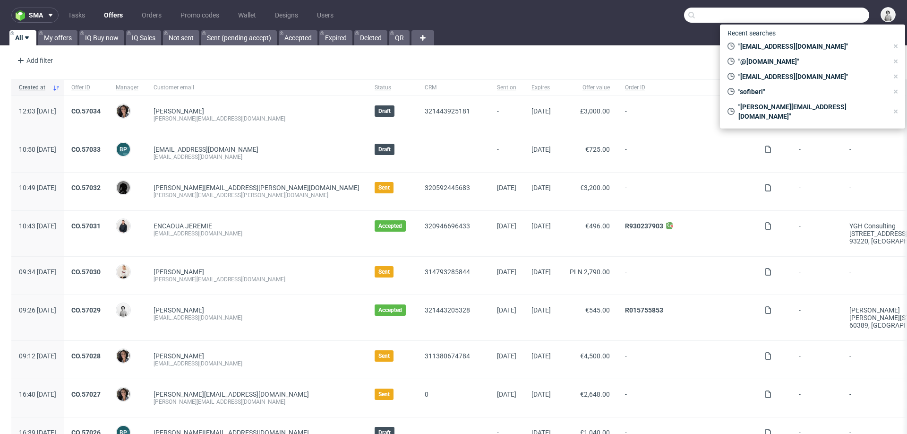
paste input "[PERSON_NAME][EMAIL_ADDRESS][DOMAIN_NAME]"
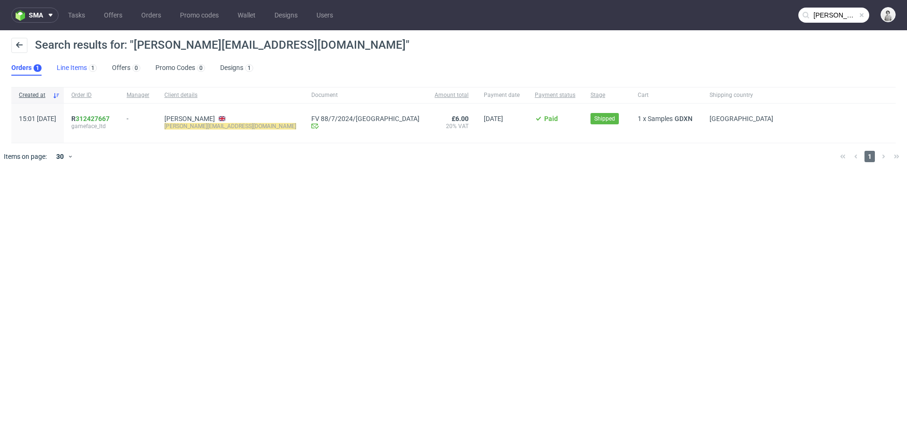
click at [61, 67] on link "Line Items 1" at bounding box center [77, 67] width 40 height 15
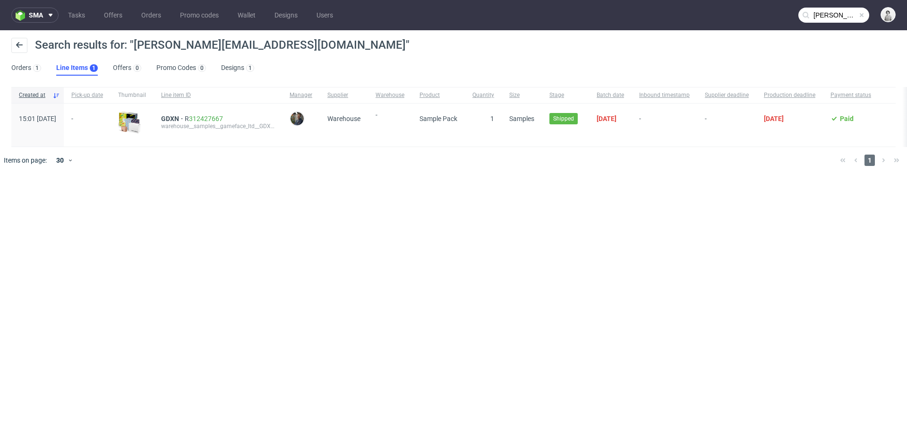
click at [830, 17] on input "[PERSON_NAME][EMAIL_ADDRESS][DOMAIN_NAME]" at bounding box center [834, 15] width 71 height 15
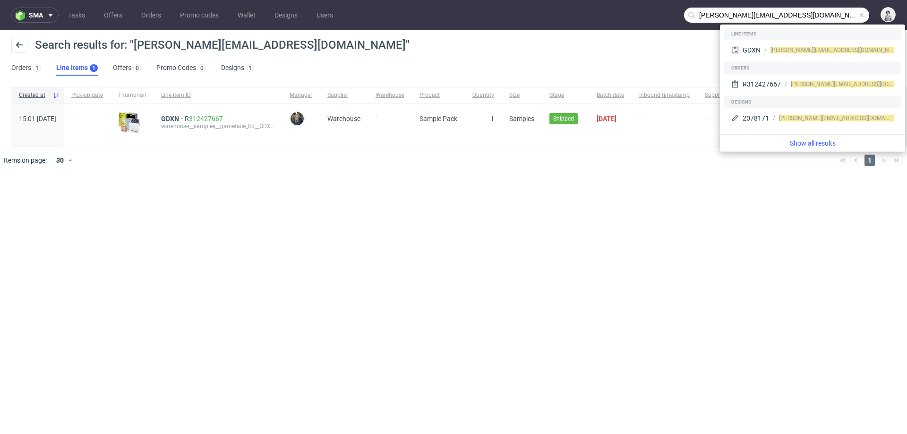
drag, startPoint x: 712, startPoint y: 13, endPoint x: 693, endPoint y: 13, distance: 19.4
click at [692, 13] on div "[PERSON_NAME][EMAIL_ADDRESS][DOMAIN_NAME]" at bounding box center [776, 15] width 185 height 15
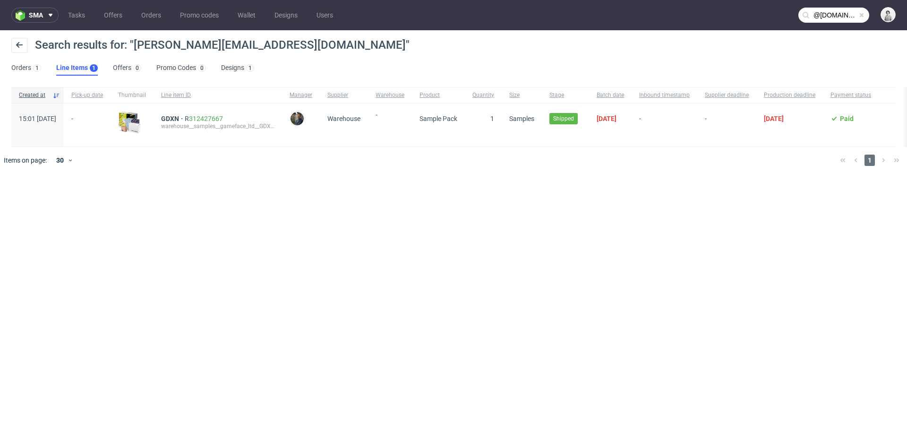
type input "@[DOMAIN_NAME]"
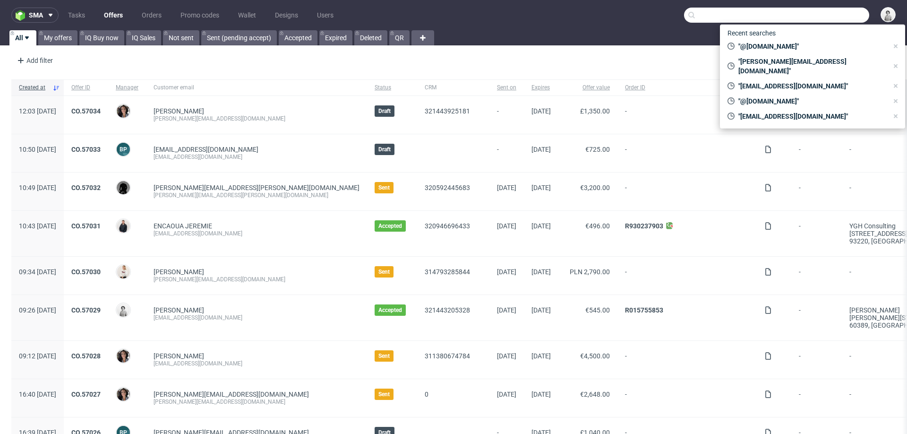
click at [818, 12] on input "text" at bounding box center [776, 15] width 185 height 15
paste input "[EMAIL_ADDRESS][DOMAIN_NAME]"
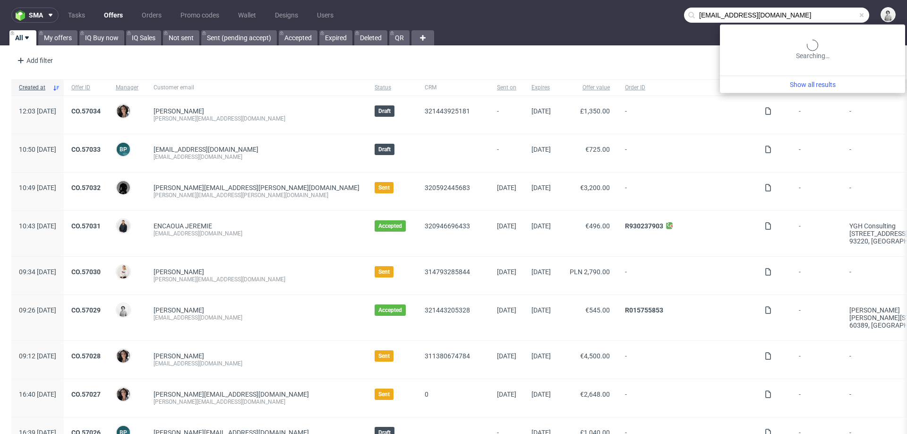
type input "[EMAIL_ADDRESS][DOMAIN_NAME]"
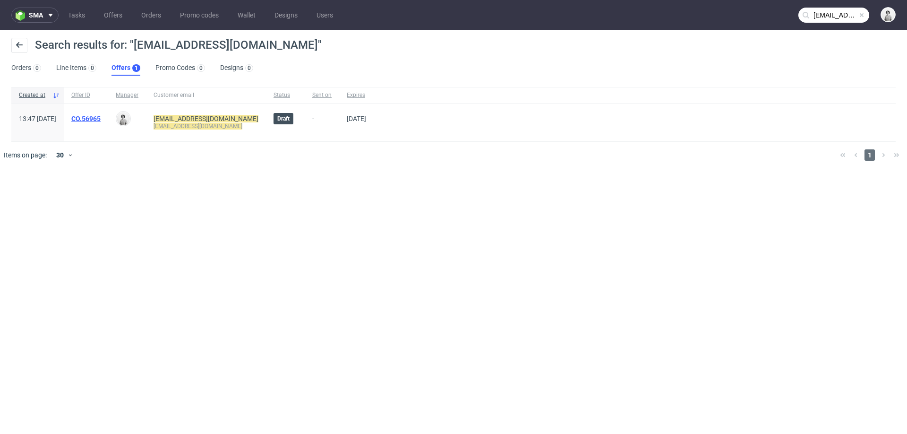
click at [101, 116] on link "CO.56965" at bounding box center [85, 119] width 29 height 8
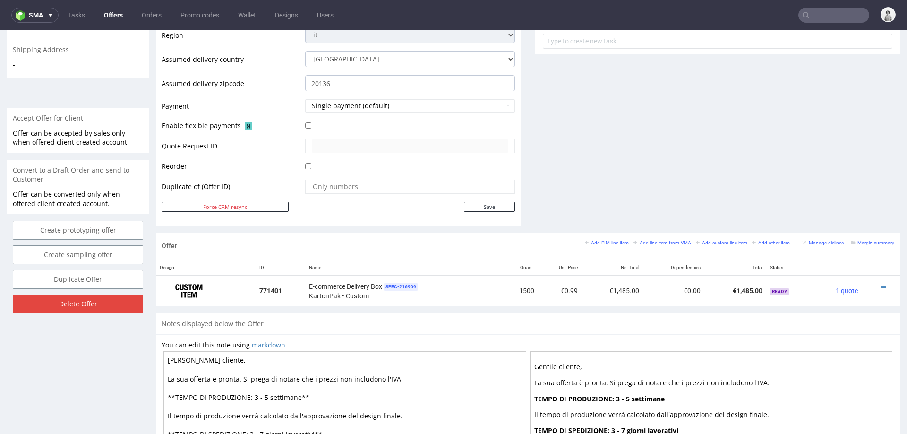
scroll to position [356, 0]
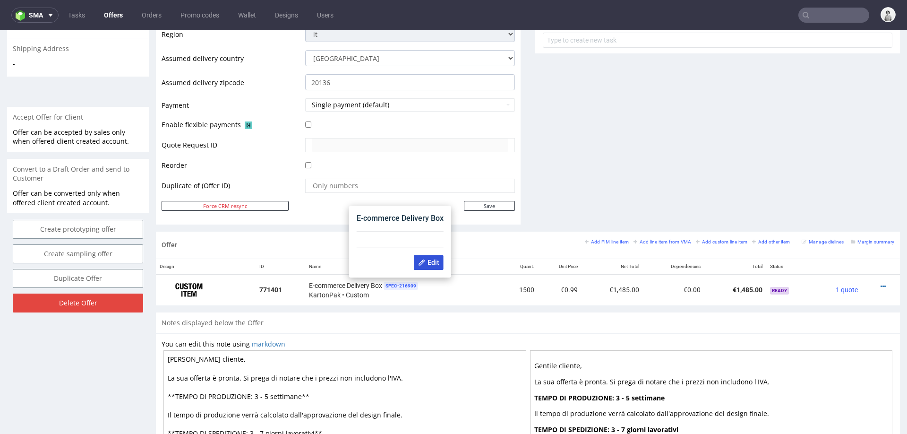
click at [429, 266] on span "Edit" at bounding box center [428, 262] width 21 height 8
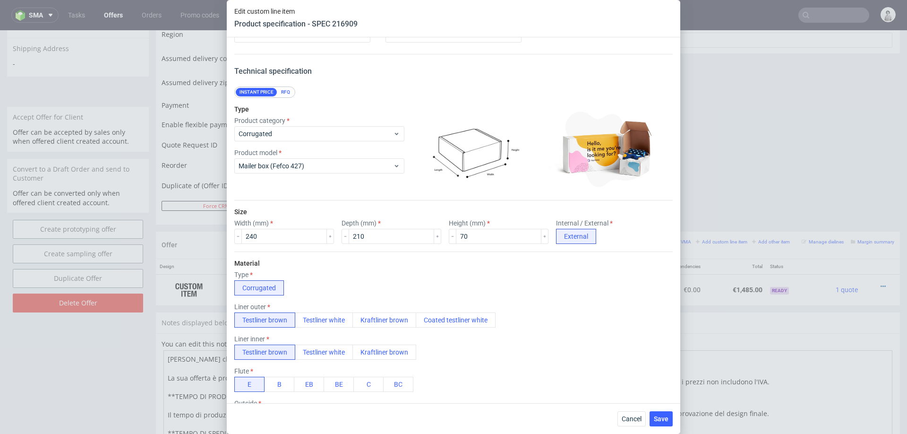
scroll to position [42, 0]
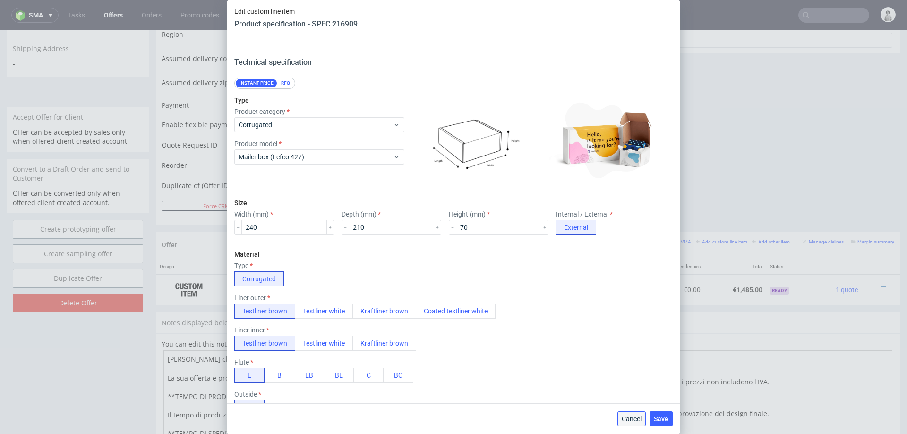
click at [621, 416] on button "Cancel" at bounding box center [632, 418] width 28 height 15
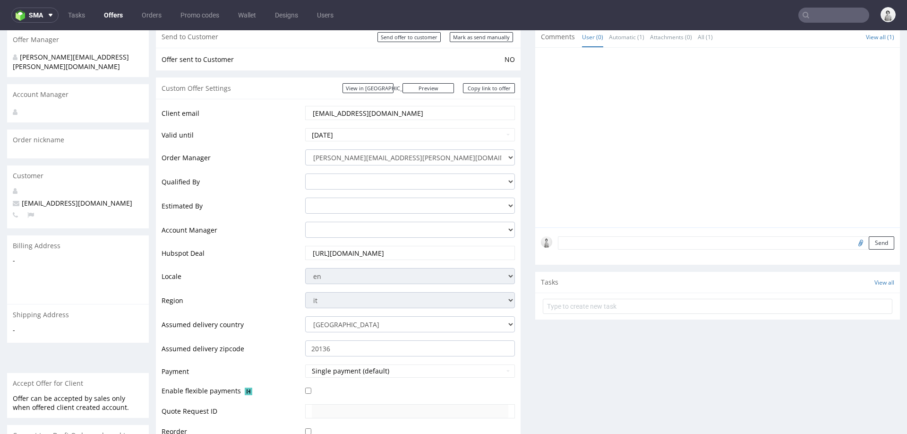
scroll to position [88, 0]
click at [370, 119] on input "[EMAIL_ADDRESS][DOMAIN_NAME]" at bounding box center [410, 114] width 197 height 13
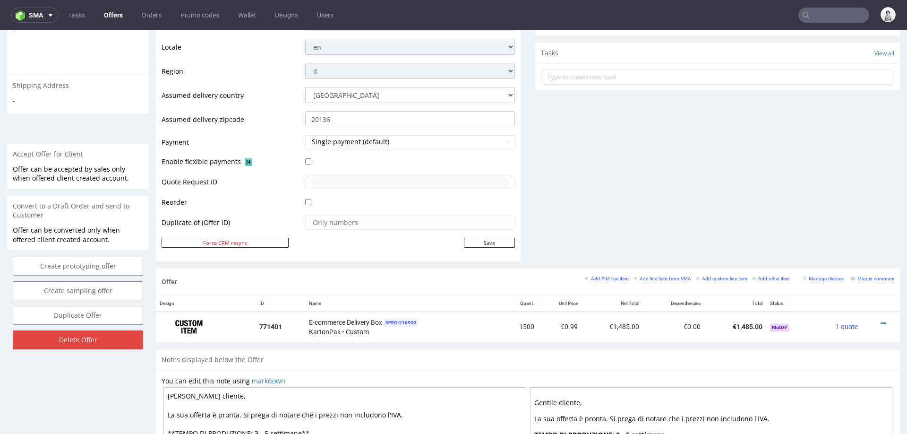
scroll to position [472, 0]
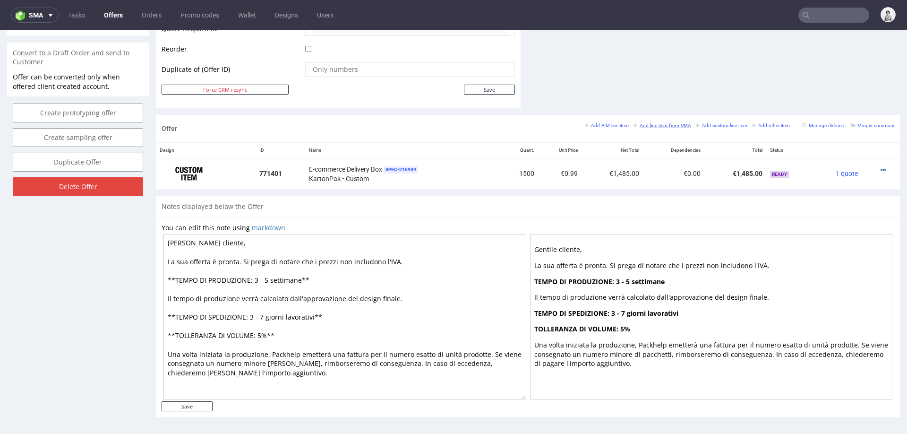
click at [655, 123] on small "Add line item from VMA" at bounding box center [663, 125] width 58 height 5
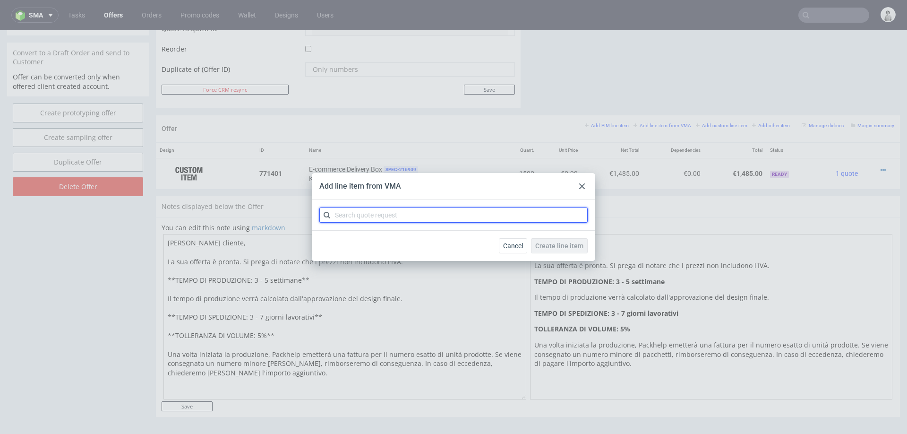
click at [474, 215] on input "text" at bounding box center [453, 214] width 268 height 15
type input "cbqk"
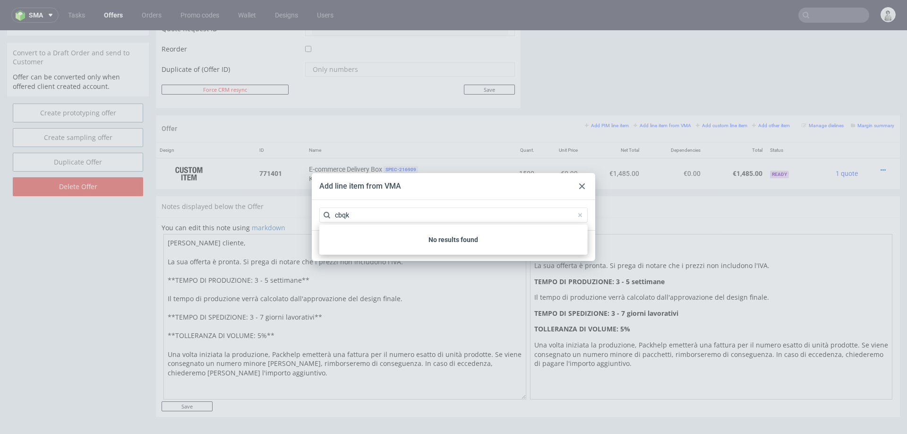
click at [443, 242] on p "No results found" at bounding box center [453, 239] width 261 height 9
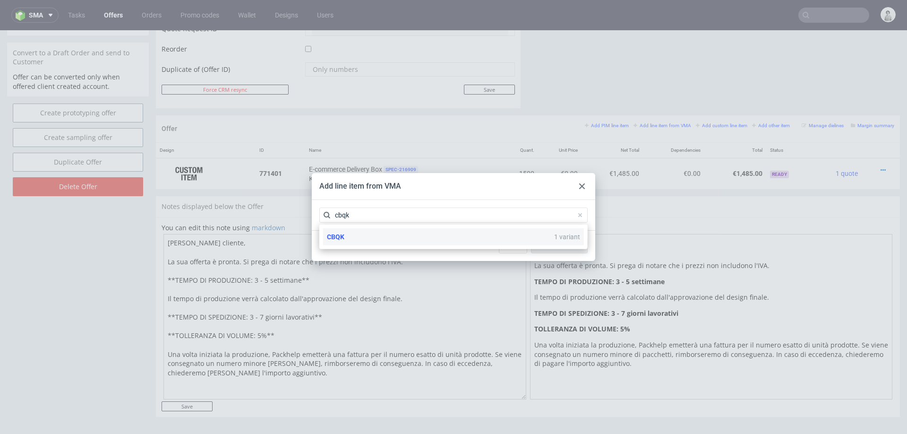
click at [411, 238] on div "CBQK 1 variant" at bounding box center [453, 236] width 261 height 17
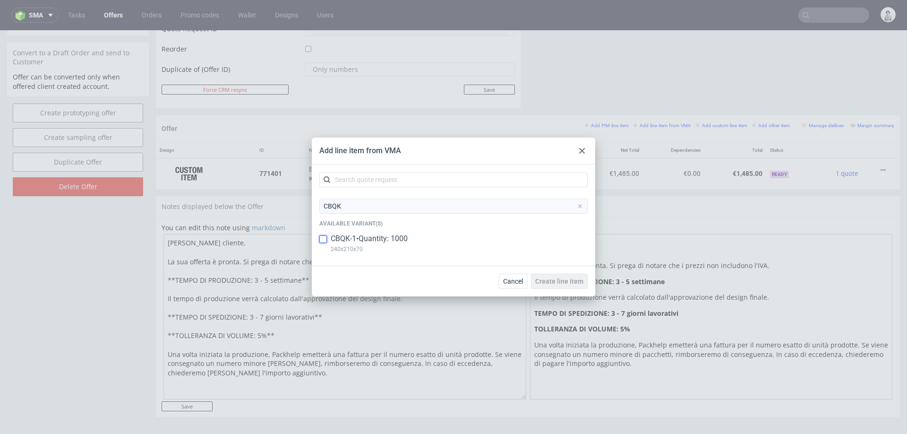
click at [325, 242] on input "checkbox" at bounding box center [323, 239] width 8 height 8
checkbox input "true"
click at [543, 280] on span "Create line item" at bounding box center [559, 281] width 48 height 7
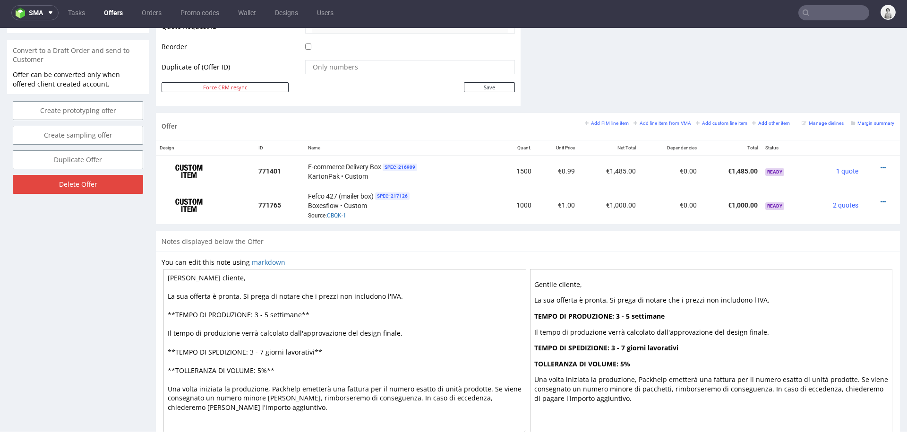
scroll to position [477, 0]
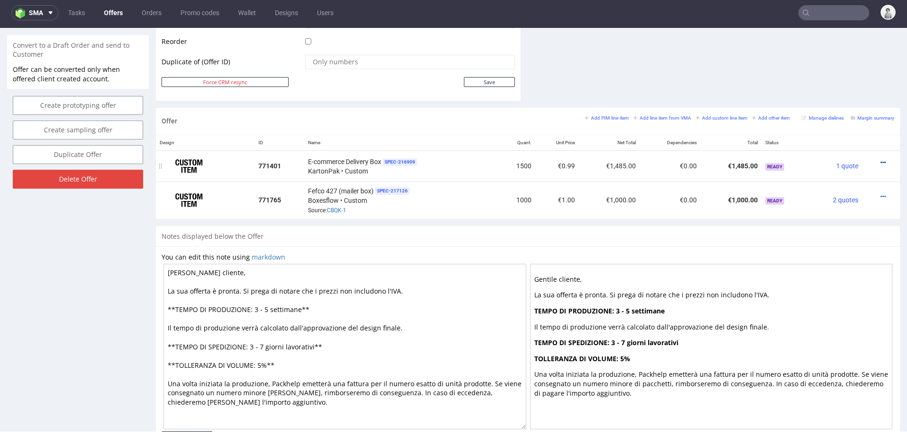
click at [881, 160] on icon at bounding box center [883, 162] width 5 height 7
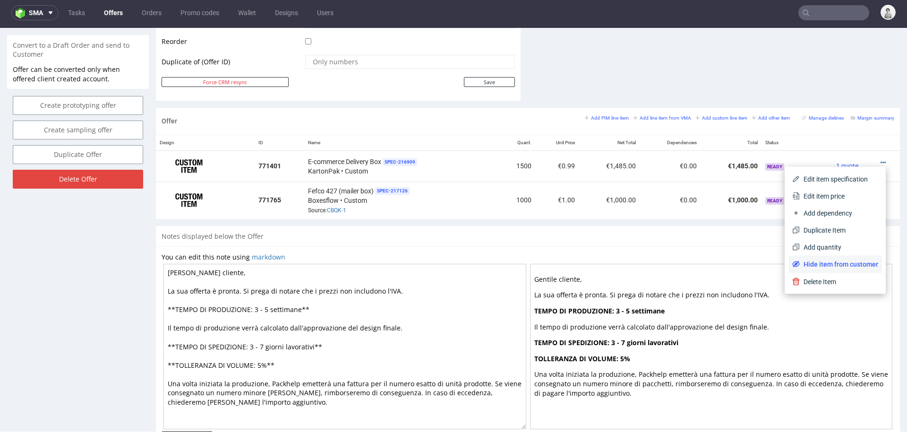
click at [817, 257] on li "Hide item from customer" at bounding box center [836, 264] width 94 height 17
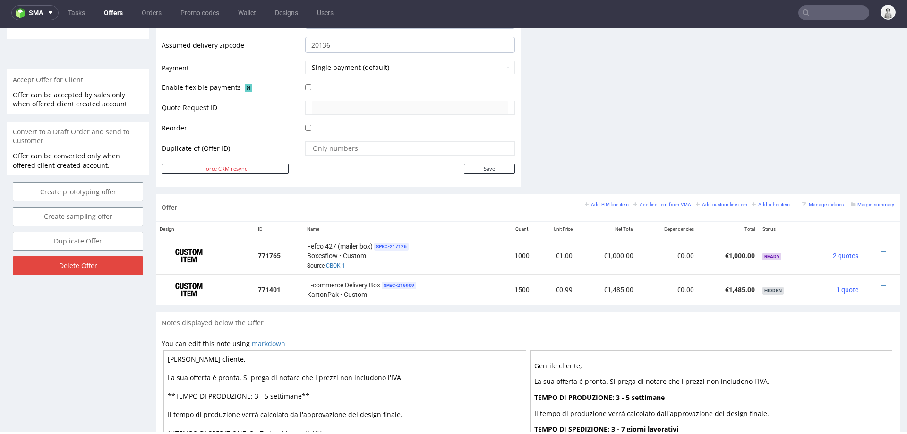
scroll to position [402, 0]
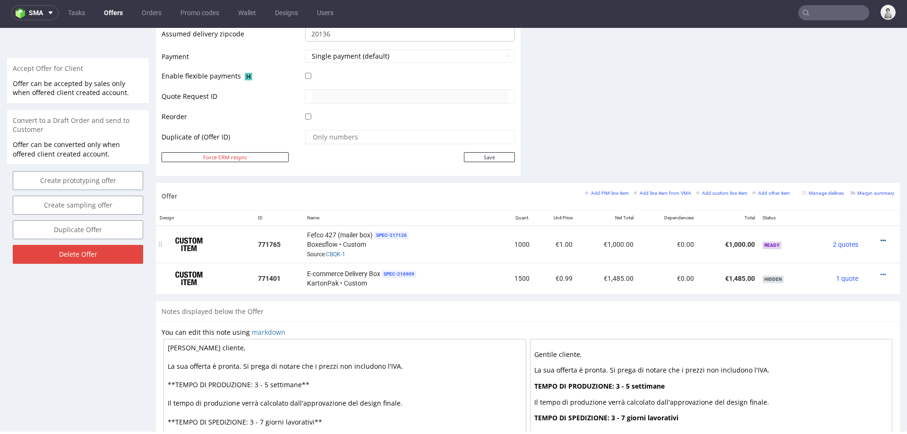
click at [881, 237] on icon at bounding box center [883, 240] width 5 height 7
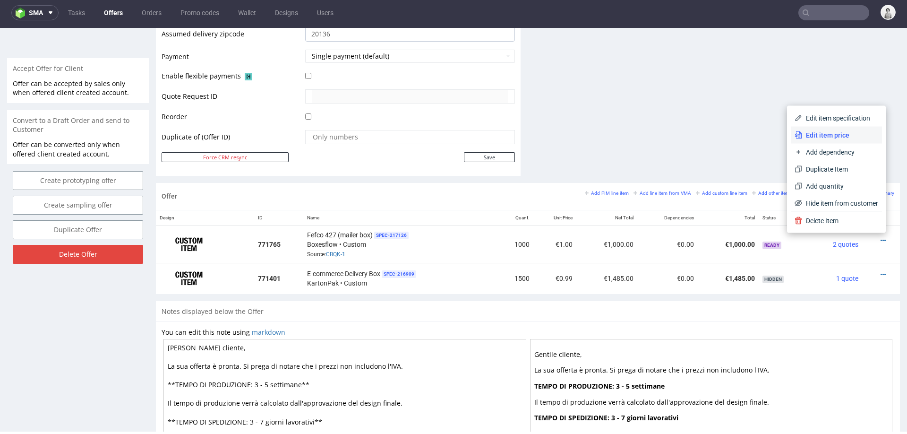
click at [841, 134] on span "Edit item price" at bounding box center [840, 134] width 76 height 9
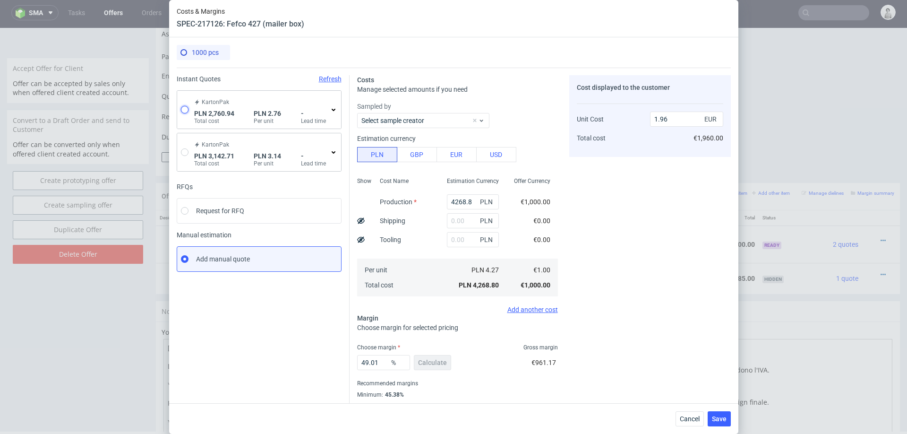
click at [183, 108] on input "radio" at bounding box center [185, 110] width 8 height 8
radio input "true"
radio input "false"
type input "1247.15"
type input "637"
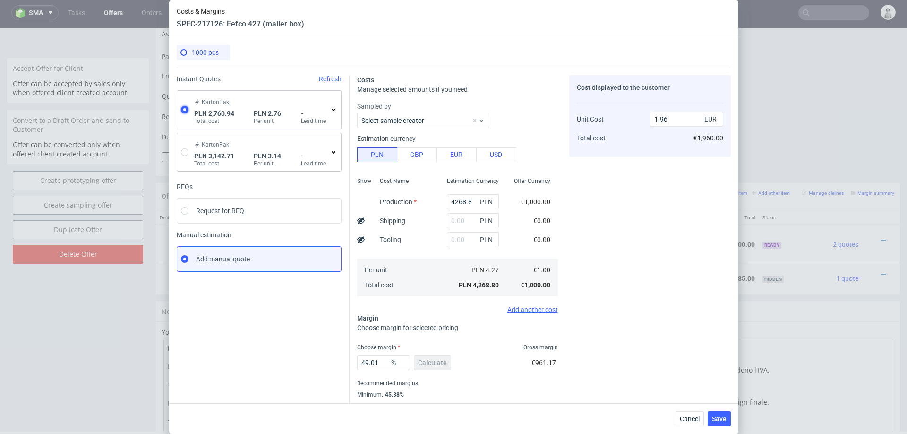
type input "876.79"
type input "0.65"
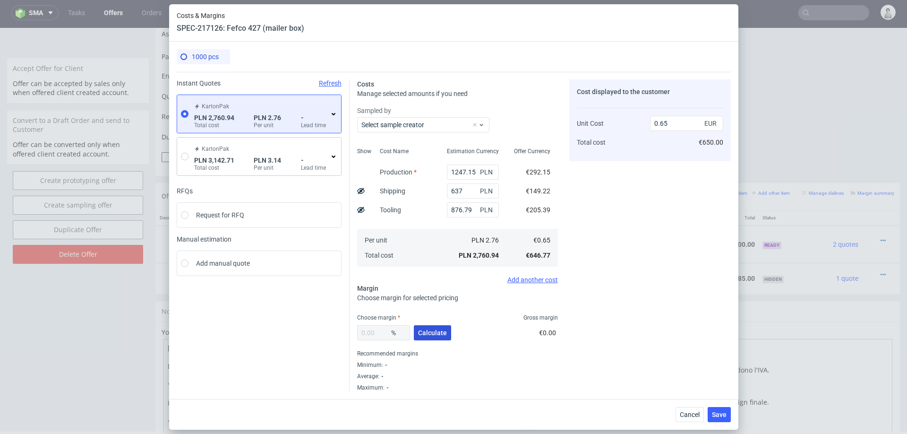
click at [432, 334] on span "Calculate" at bounding box center [432, 332] width 29 height 7
type input "42.25"
type input "1.13"
click at [331, 113] on icon at bounding box center [334, 114] width 8 height 8
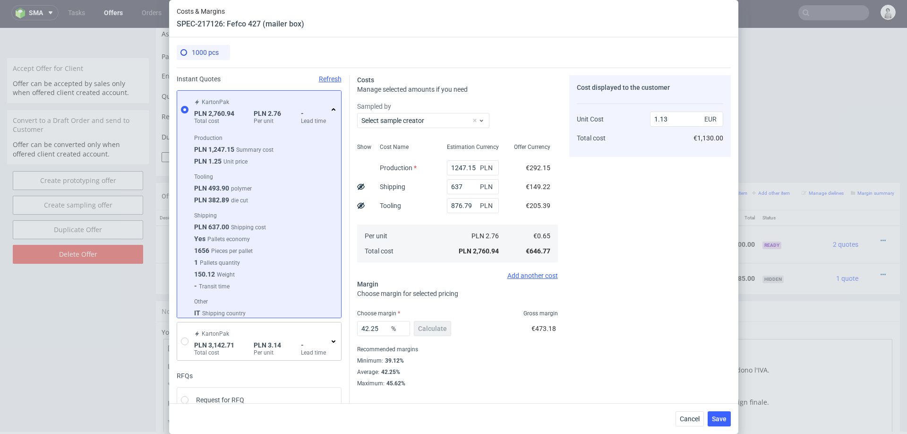
scroll to position [15, 0]
click at [334, 111] on icon at bounding box center [334, 110] width 8 height 8
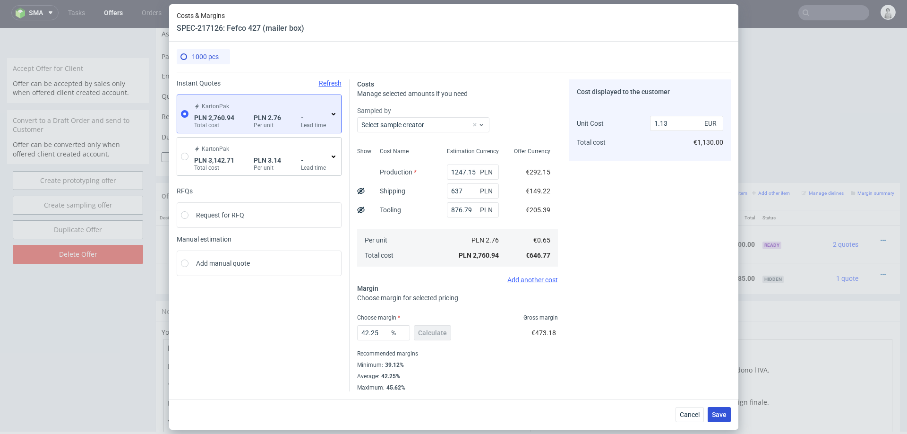
click at [711, 413] on button "Save" at bounding box center [719, 414] width 23 height 15
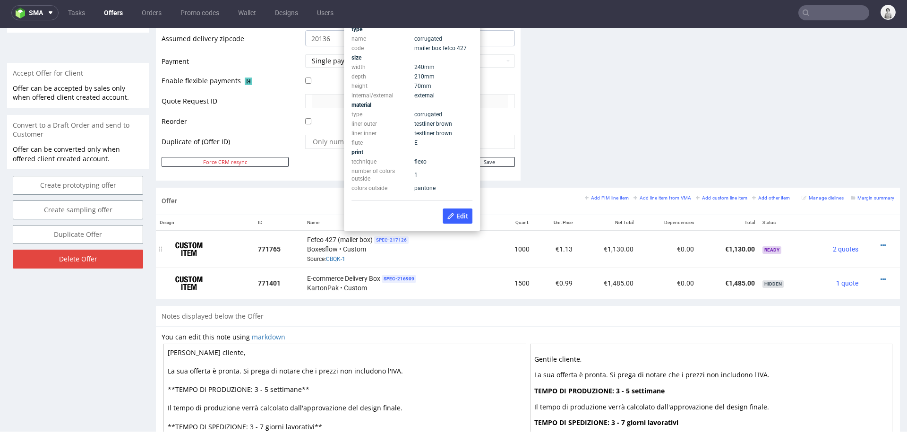
scroll to position [397, 0]
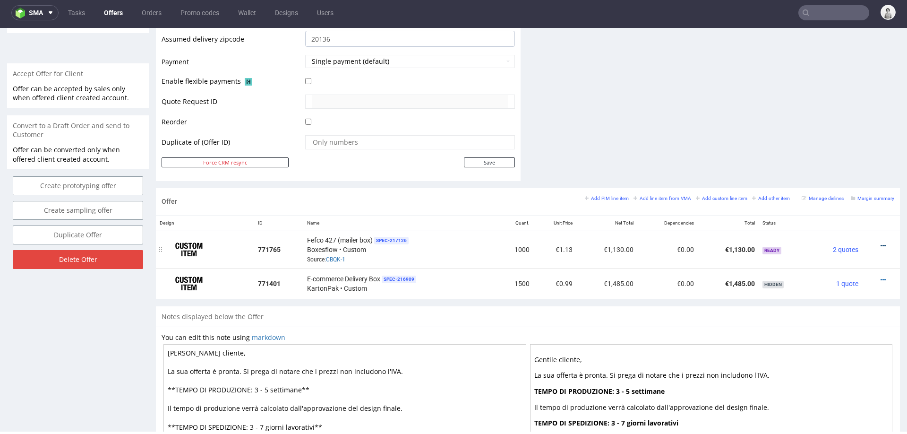
click at [881, 242] on icon at bounding box center [883, 245] width 5 height 7
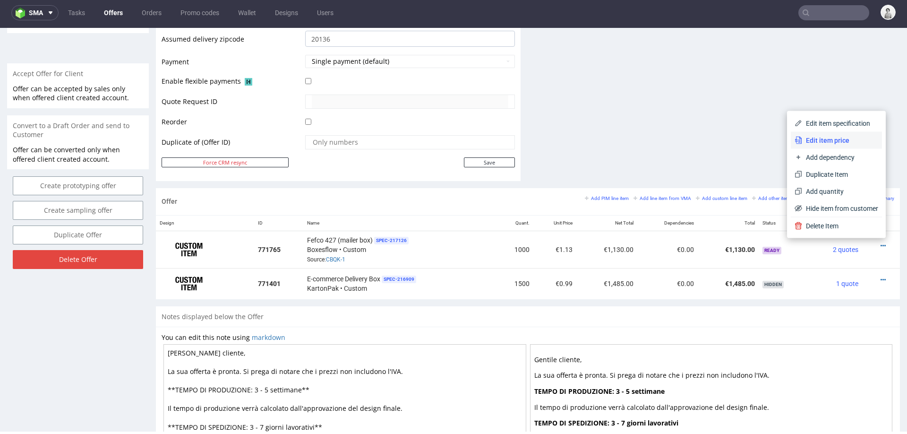
click at [834, 141] on span "Edit item price" at bounding box center [840, 140] width 76 height 9
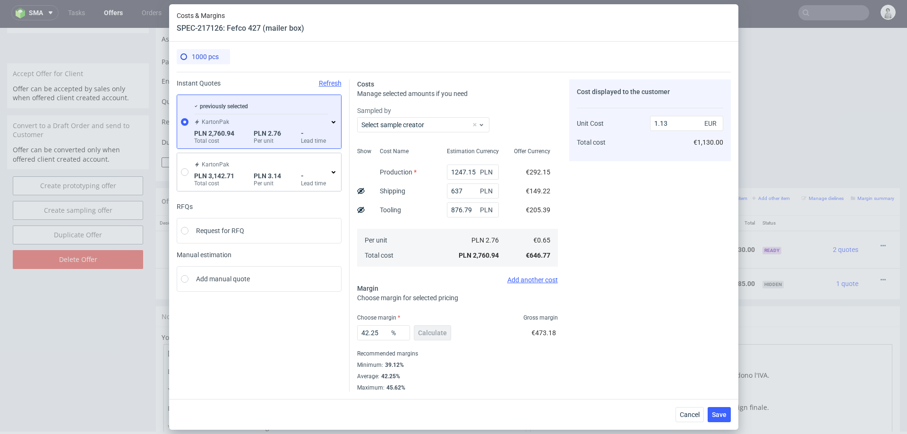
click at [333, 124] on icon at bounding box center [334, 122] width 8 height 8
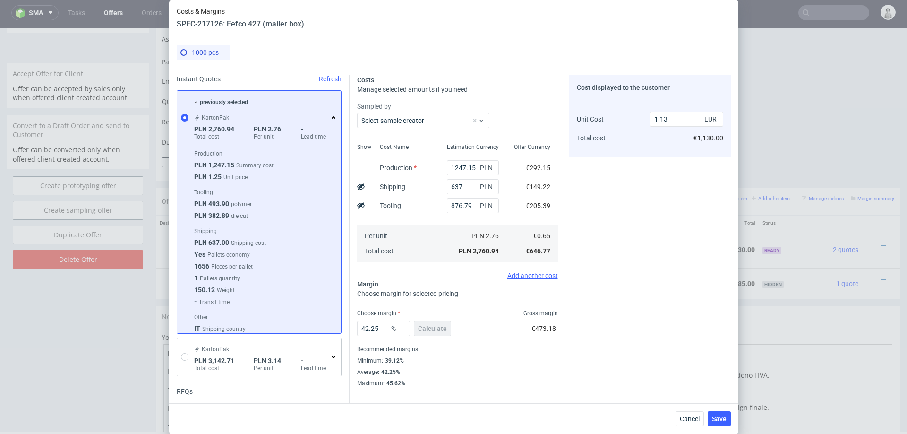
click at [350, 134] on div "Costs Manage selected amounts if you need Sampled by Select sample creator Show…" at bounding box center [540, 227] width 381 height 319
drag, startPoint x: 382, startPoint y: 328, endPoint x: 344, endPoint y: 328, distance: 38.3
click at [344, 328] on div "Instant Quotes Refresh previously selected KartonPak PLN 2,760.94 Total cost PL…" at bounding box center [454, 276] width 554 height 416
type input "40"
type input "1.08"
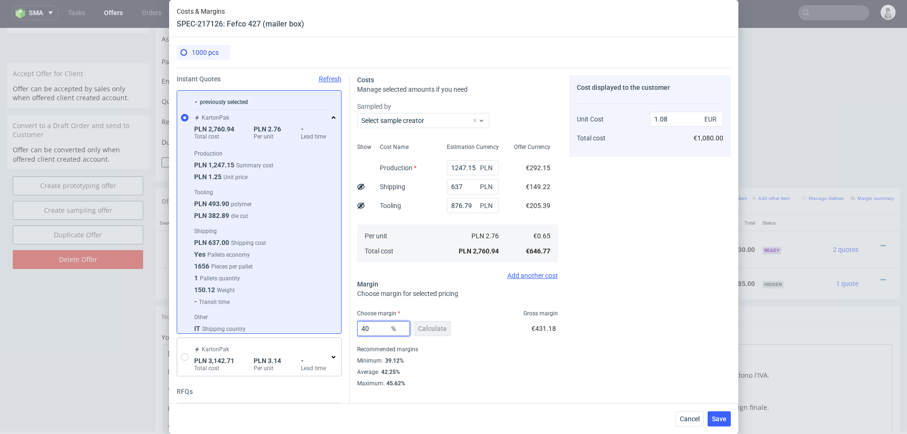
type input "40"
click at [661, 299] on div "Cost displayed to the customer Unit Cost Total cost 1.08 EUR €1,080.00" at bounding box center [650, 231] width 162 height 312
click at [688, 413] on button "Cancel" at bounding box center [690, 418] width 28 height 15
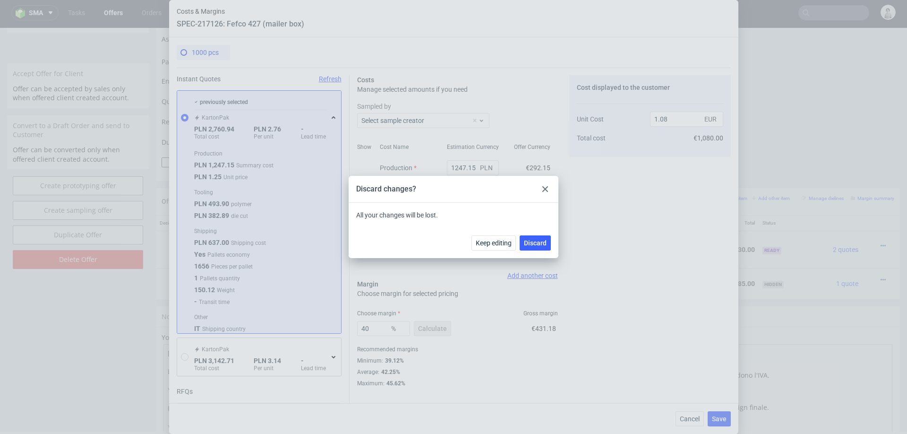
click at [530, 255] on div "Keep editing Discard" at bounding box center [454, 242] width 210 height 31
click at [537, 240] on span "Discard" at bounding box center [535, 243] width 23 height 7
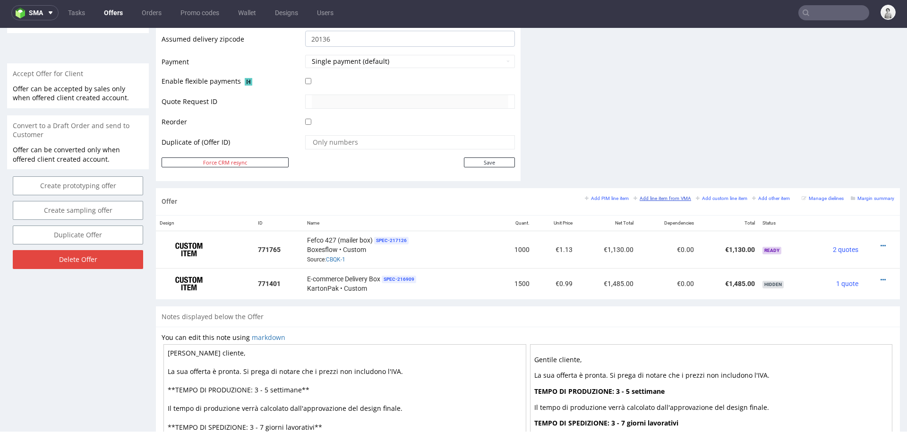
click at [646, 196] on small "Add line item from VMA" at bounding box center [663, 198] width 58 height 5
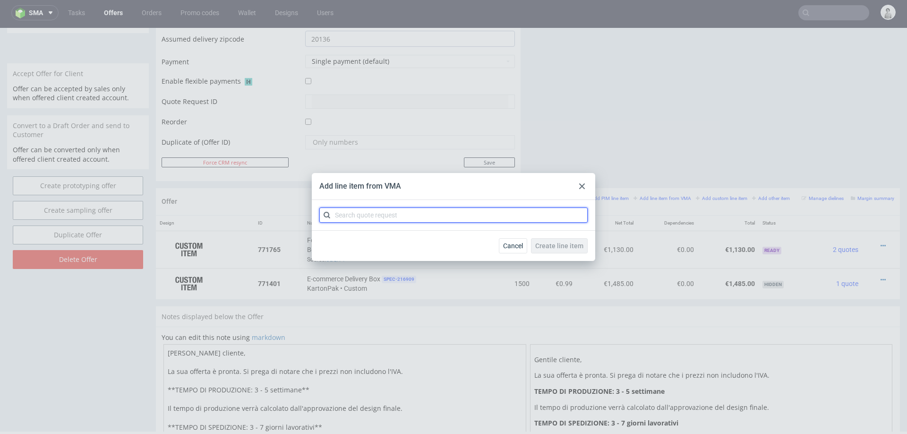
click at [499, 218] on input "text" at bounding box center [453, 214] width 268 height 15
type input "cbkq"
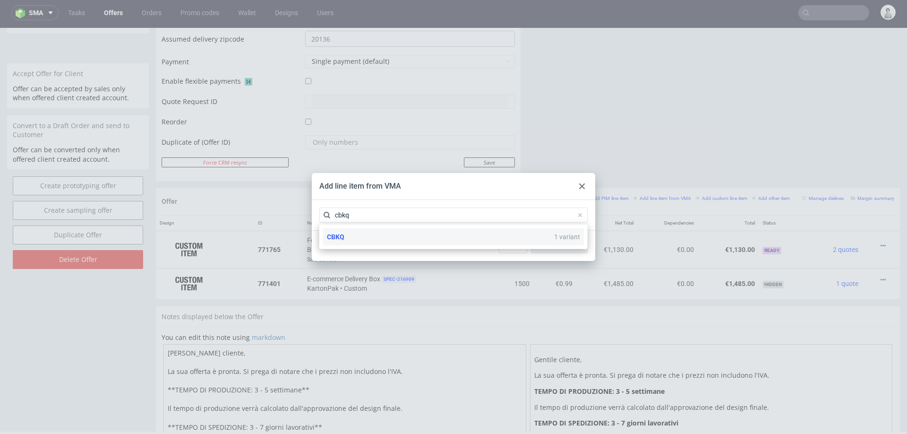
click at [396, 240] on div "CBKQ 1 variant" at bounding box center [453, 236] width 261 height 17
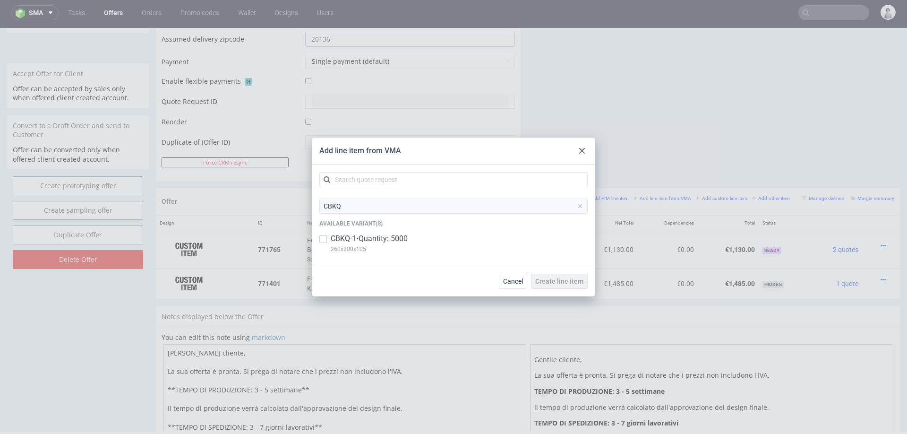
click at [356, 241] on p "CBKQ-1 • Quantity: 5000" at bounding box center [369, 238] width 77 height 10
checkbox input "true"
click at [581, 152] on use at bounding box center [582, 151] width 6 height 6
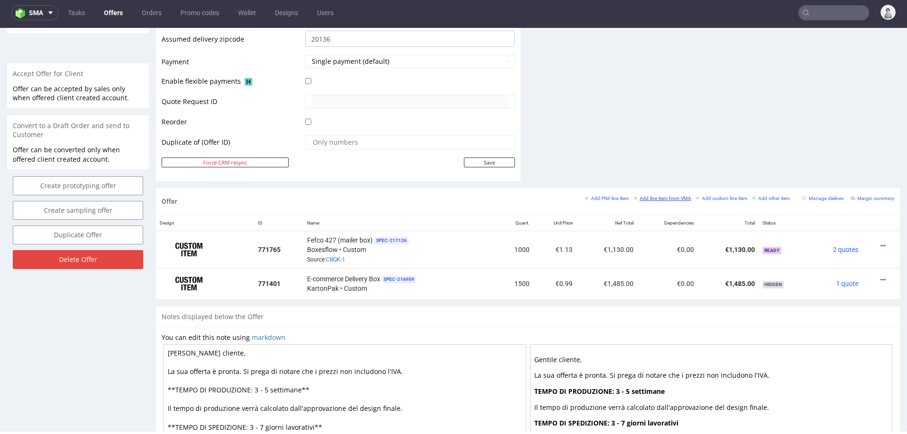
click at [634, 196] on small "Add line item from VMA" at bounding box center [663, 198] width 58 height 5
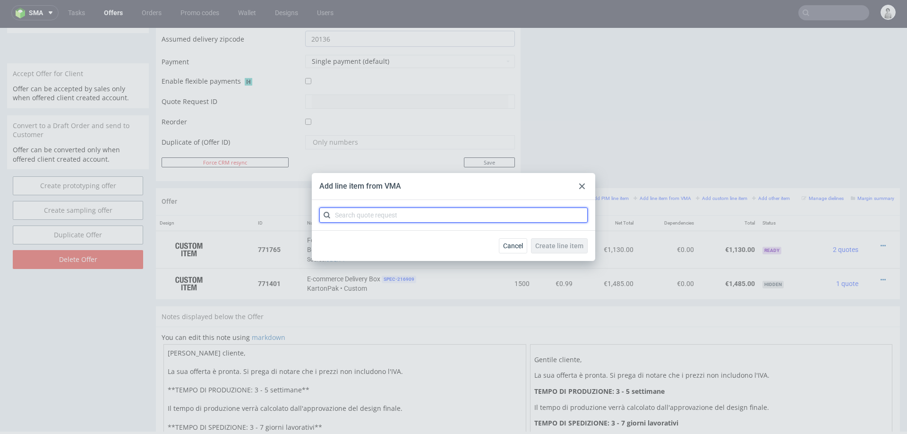
click at [526, 217] on input "text" at bounding box center [453, 214] width 268 height 15
type input "cbqk"
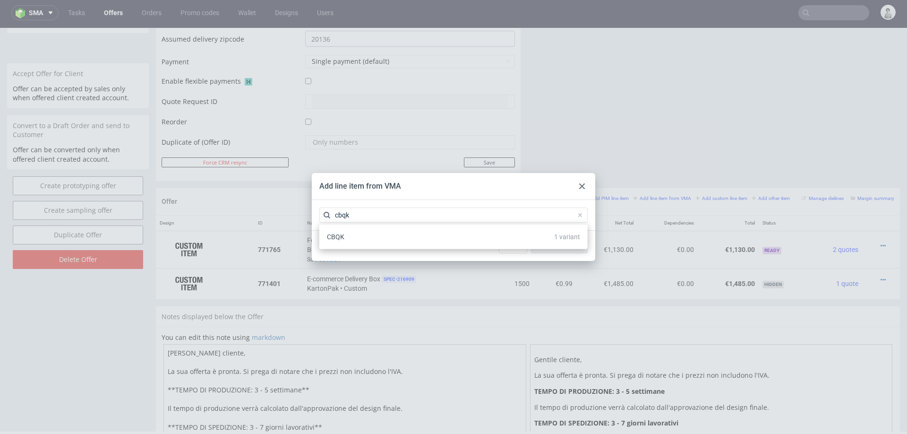
click at [479, 243] on div "CBQK 1 variant" at bounding box center [453, 236] width 261 height 17
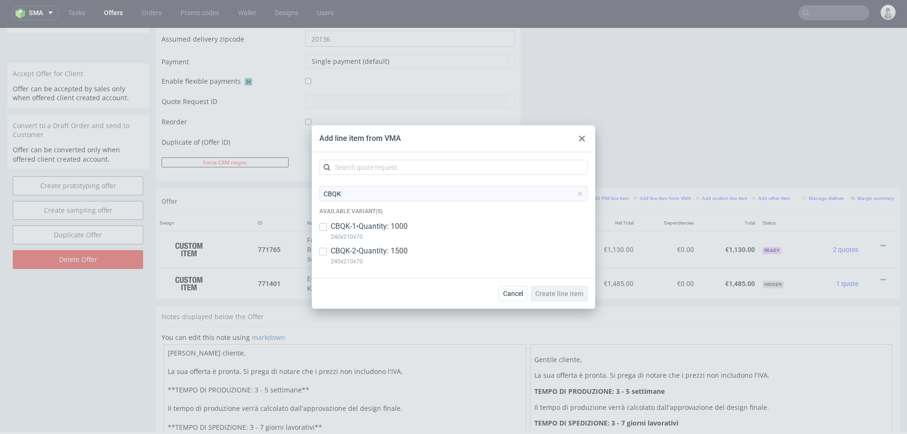
click at [377, 244] on div "CBQK-1 • Quantity: 1000 240x210x70" at bounding box center [453, 233] width 268 height 25
checkbox input "true"
click at [323, 250] on input "checkbox" at bounding box center [323, 252] width 8 height 8
checkbox input "true"
click at [324, 225] on input "checkbox" at bounding box center [323, 227] width 8 height 8
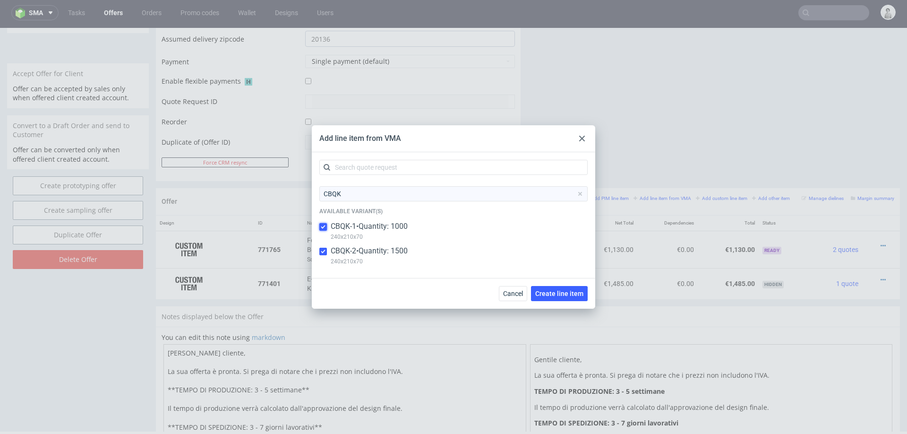
checkbox input "false"
click at [564, 296] on span "Create line item" at bounding box center [559, 293] width 48 height 7
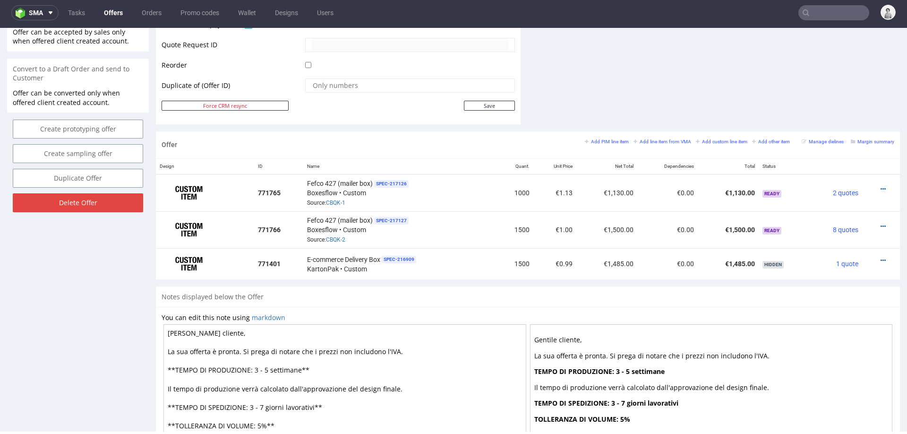
scroll to position [455, 0]
click at [881, 222] on icon at bounding box center [883, 225] width 5 height 7
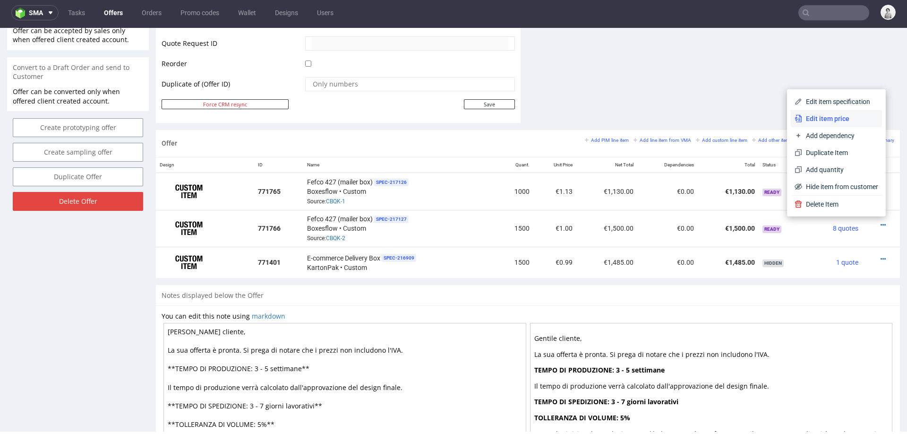
click at [835, 124] on li "Edit item price" at bounding box center [836, 118] width 91 height 17
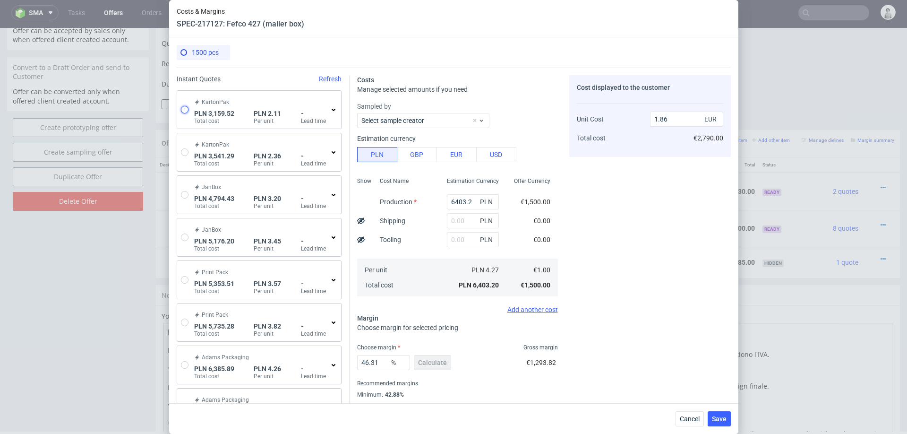
click at [182, 108] on input "radio" at bounding box center [185, 110] width 8 height 8
radio input "true"
radio input "false"
type input "1645.73"
type input "637"
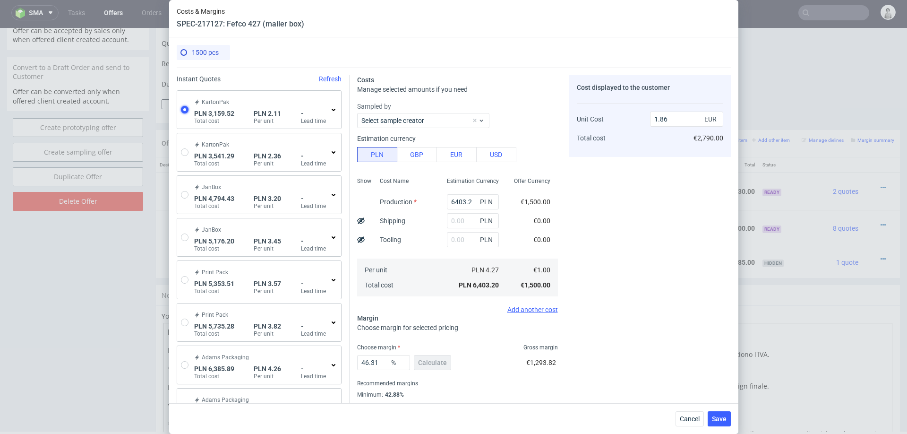
type input "876.79"
type input "0.5"
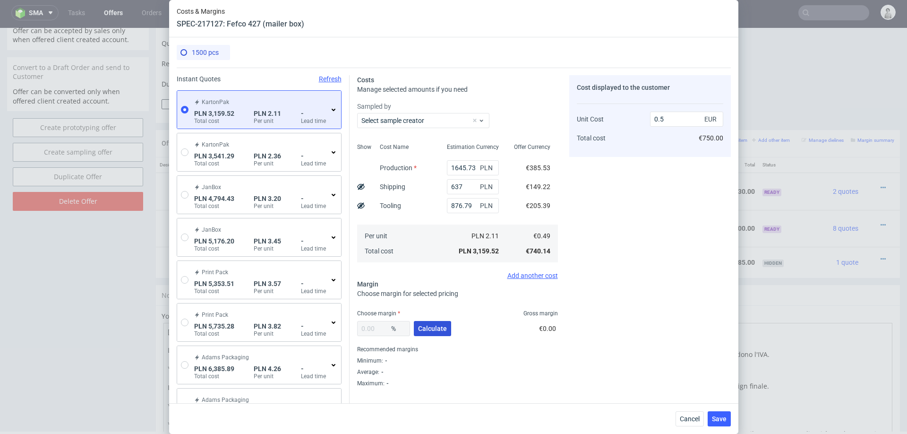
click at [437, 329] on span "Calculate" at bounding box center [432, 328] width 29 height 7
type input "41.35"
type input "0.84"
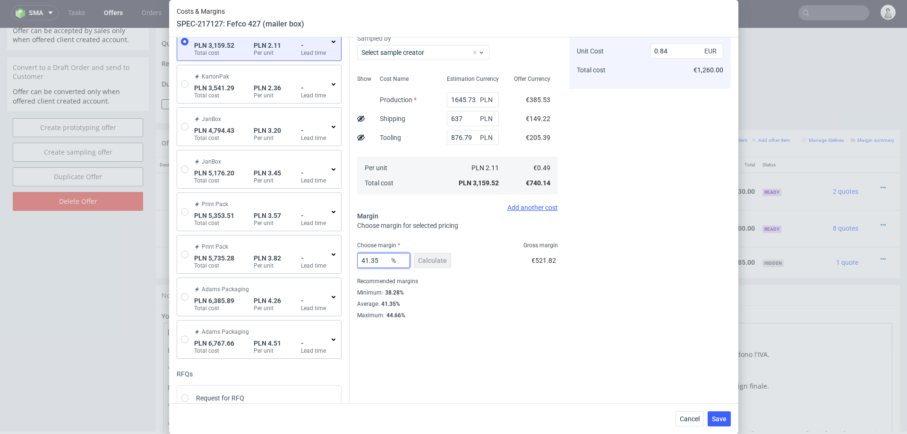
click at [382, 261] on input "41.35" at bounding box center [383, 260] width 53 height 15
type input "39"
type input "0.81"
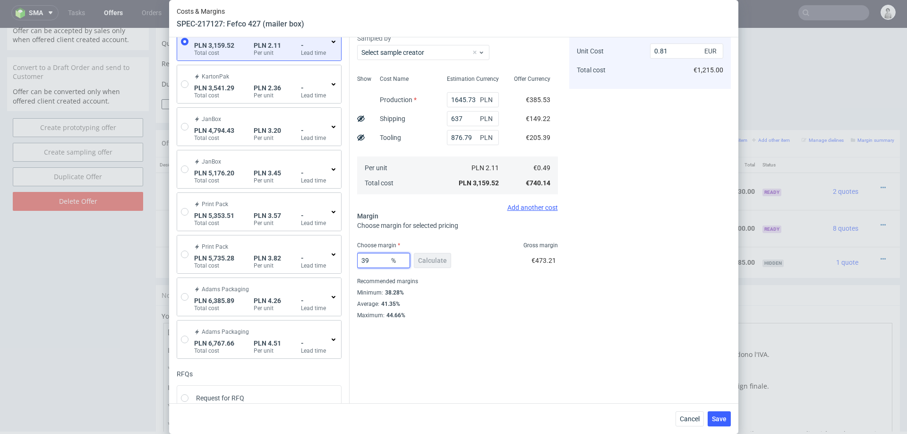
type input "39"
click at [570, 314] on div "Cost displayed to the customer Unit Cost Total cost 0.81 EUR €1,215.00" at bounding box center [650, 163] width 162 height 312
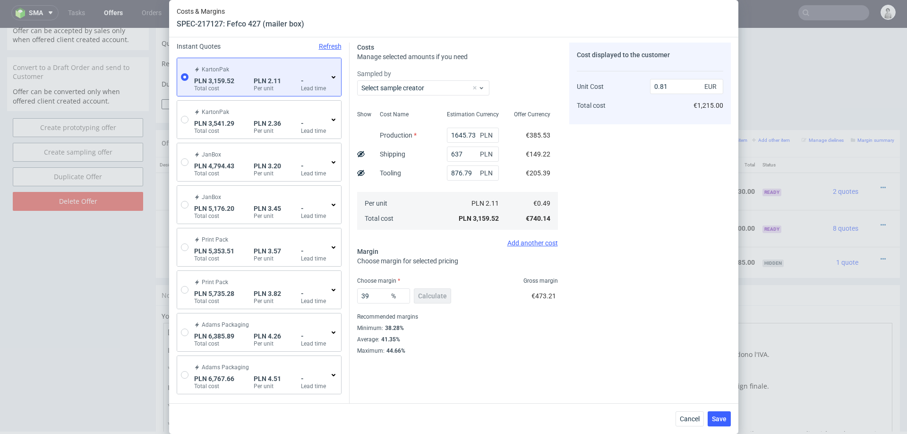
scroll to position [32, 0]
click at [473, 174] on input "876.79" at bounding box center [473, 173] width 52 height 15
type input "0.58"
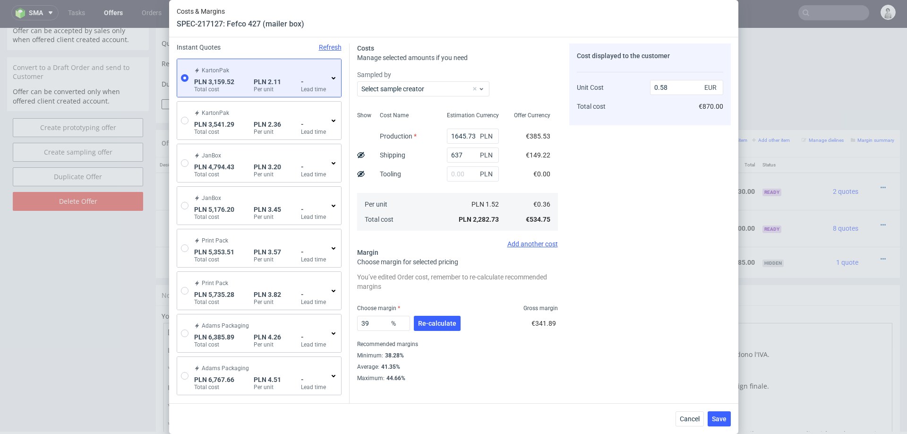
click at [575, 333] on div "Cost displayed to the customer Unit Cost Total cost 0.58 EUR €870.00" at bounding box center [650, 212] width 162 height 338
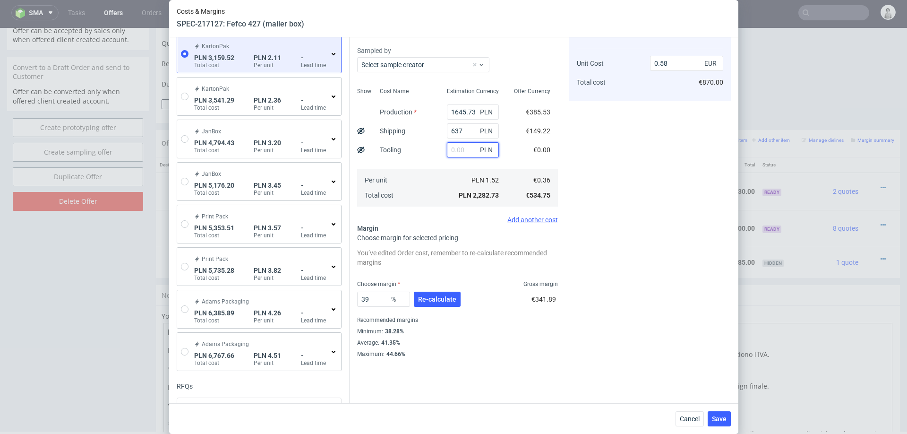
click at [471, 149] on input "text" at bounding box center [473, 149] width 52 height 15
type input "876.79"
type input "0.81"
click at [457, 150] on input "876.79" at bounding box center [473, 149] width 52 height 15
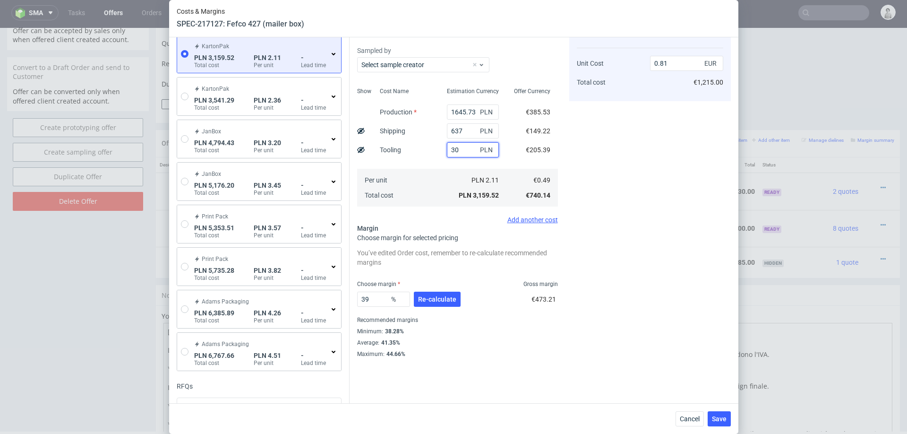
type input "300"
type input "0.66"
type input "3"
type input "280"
type input "0.65"
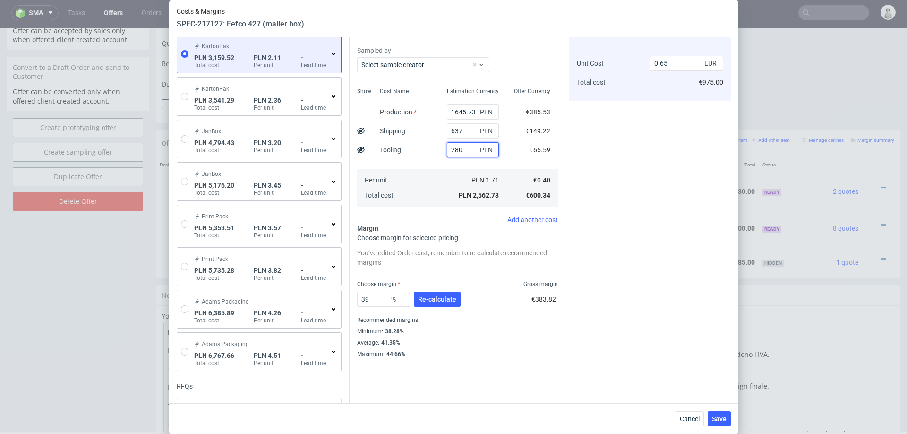
type input "280"
click at [416, 184] on div "Per unit Total cost" at bounding box center [405, 188] width 67 height 38
click at [439, 294] on button "Re-calculate" at bounding box center [437, 299] width 47 height 15
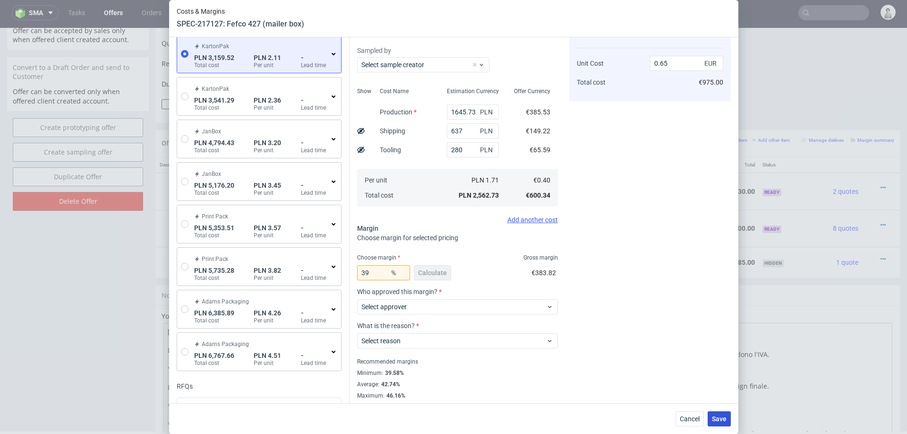
click at [713, 413] on button "Save" at bounding box center [719, 418] width 23 height 15
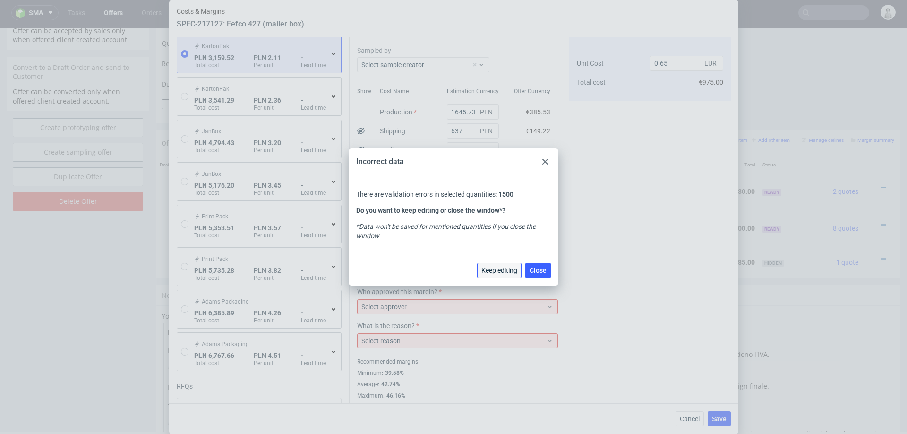
click at [496, 272] on span "Keep editing" at bounding box center [500, 270] width 36 height 7
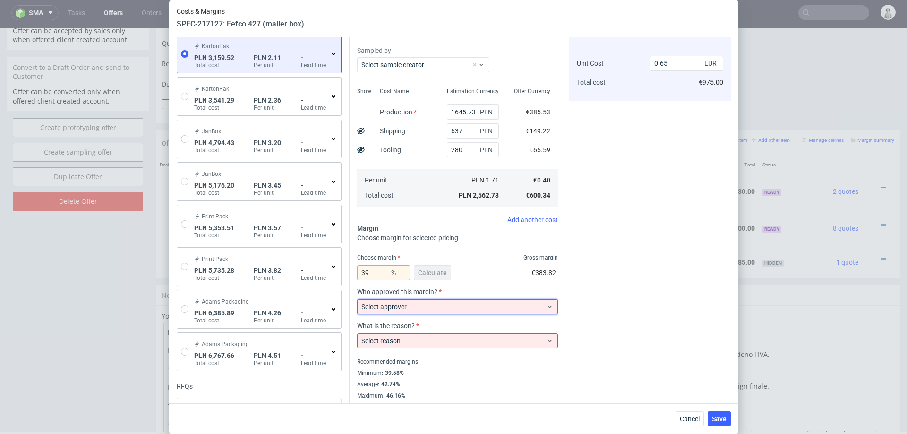
click at [459, 304] on span "Select approver" at bounding box center [453, 306] width 185 height 9
type input "p"
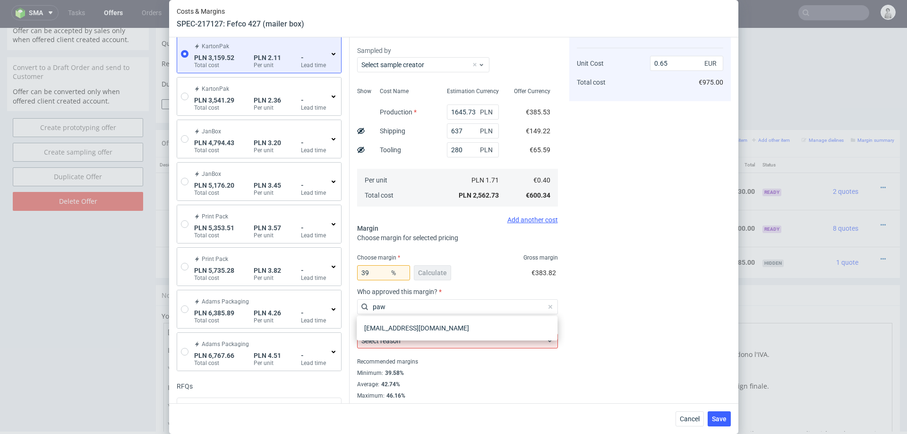
type input "pawe"
click at [439, 323] on div "[EMAIL_ADDRESS][DOMAIN_NAME]" at bounding box center [457, 327] width 193 height 17
click at [424, 342] on span "Select reason" at bounding box center [453, 340] width 185 height 9
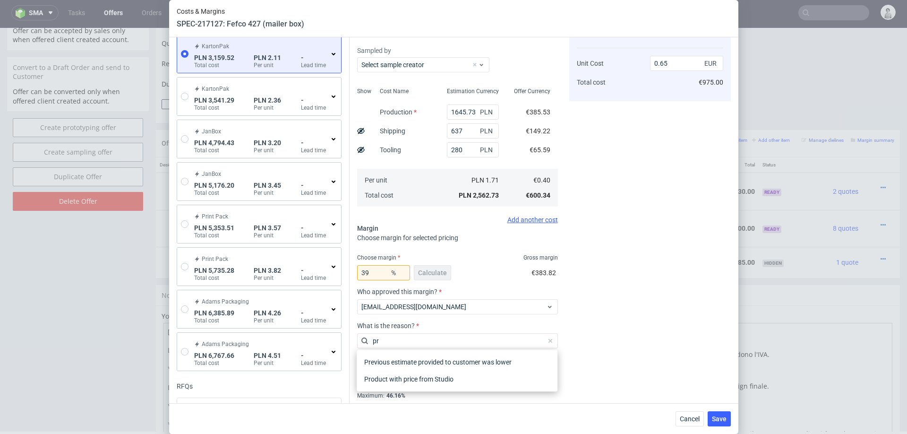
type input "pro"
click at [404, 379] on div "Product with price from Studio" at bounding box center [457, 378] width 193 height 17
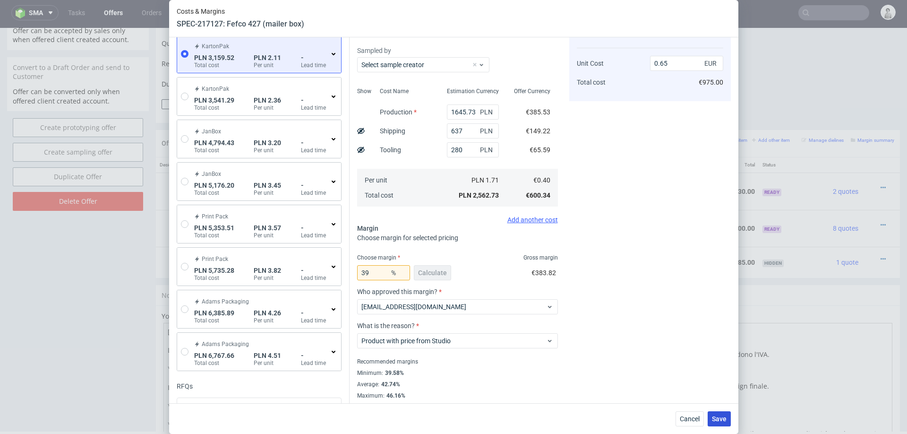
click at [714, 415] on span "Save" at bounding box center [719, 418] width 15 height 7
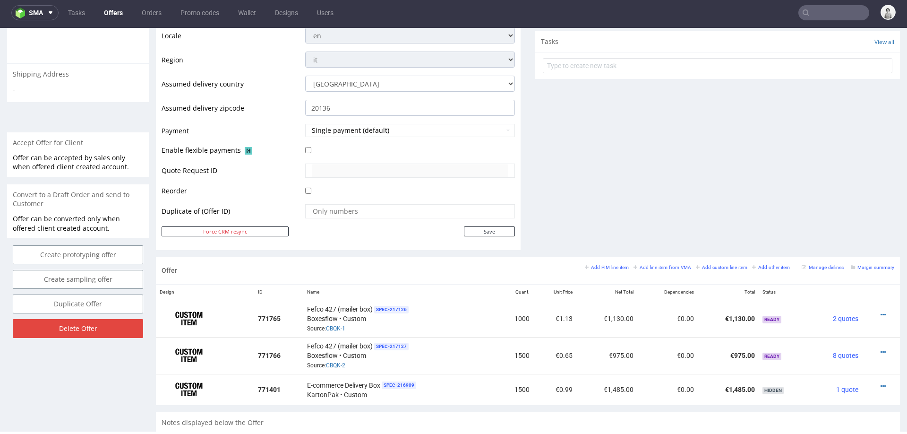
scroll to position [523, 0]
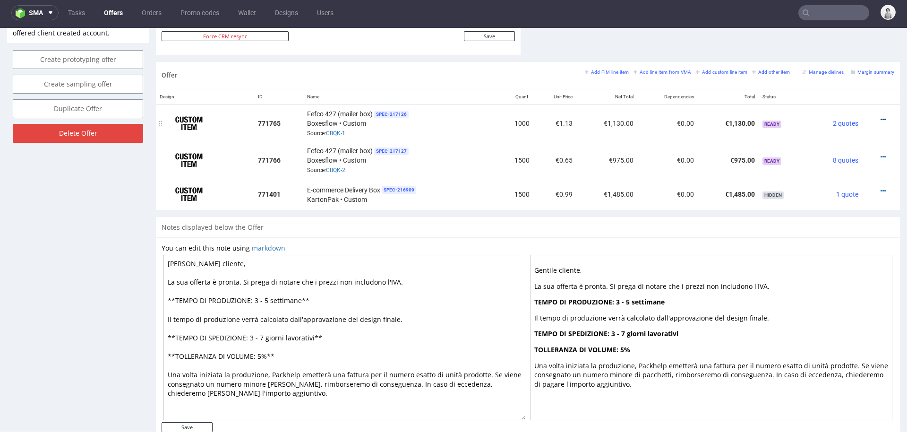
click at [881, 117] on icon at bounding box center [883, 119] width 5 height 7
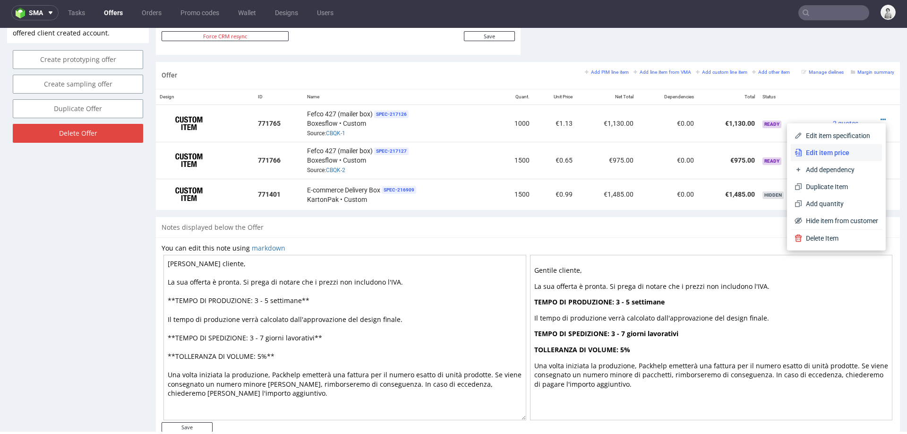
click at [819, 155] on span "Edit item price" at bounding box center [840, 152] width 76 height 9
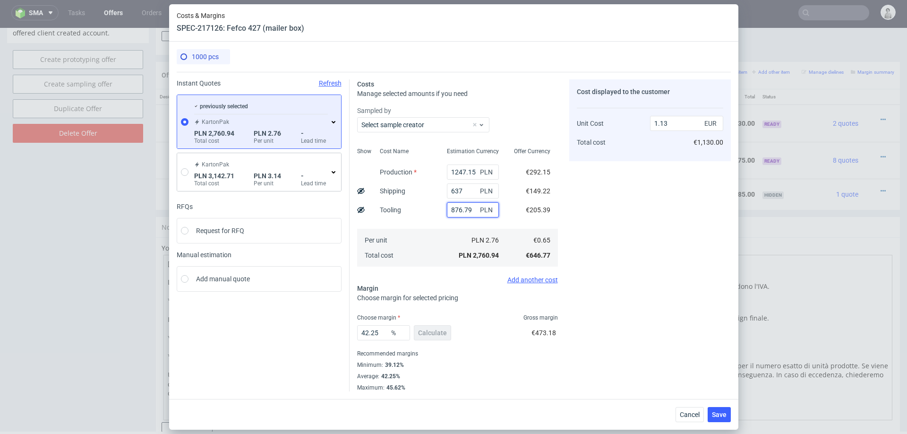
click at [467, 215] on input "876.79" at bounding box center [473, 209] width 52 height 15
type input "200"
type input "0.85"
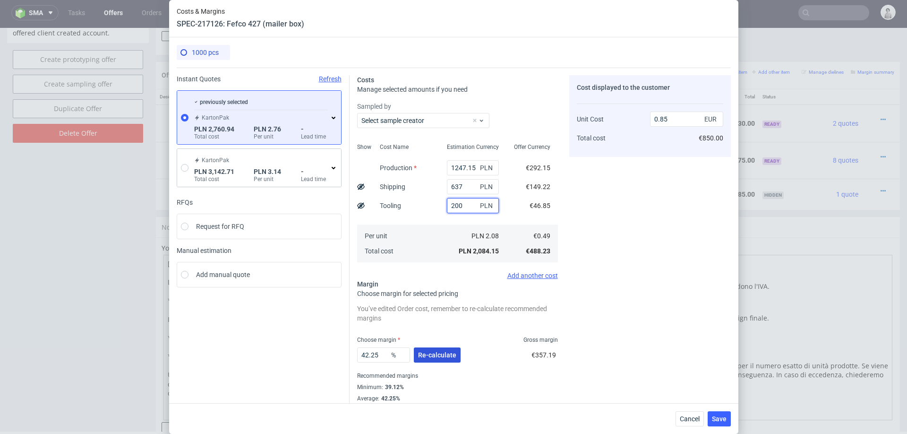
type input "200"
click at [423, 352] on span "Re-calculate" at bounding box center [437, 355] width 38 height 7
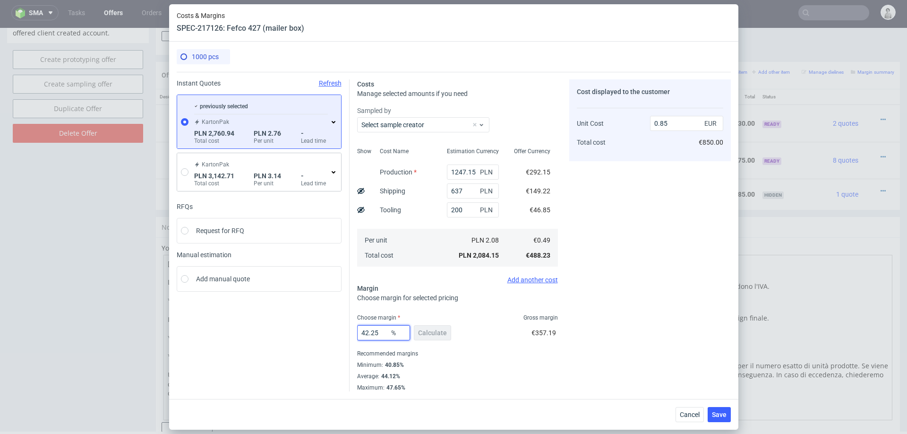
click at [379, 330] on input "42.25" at bounding box center [383, 332] width 53 height 15
type input "41"
type input "0.83"
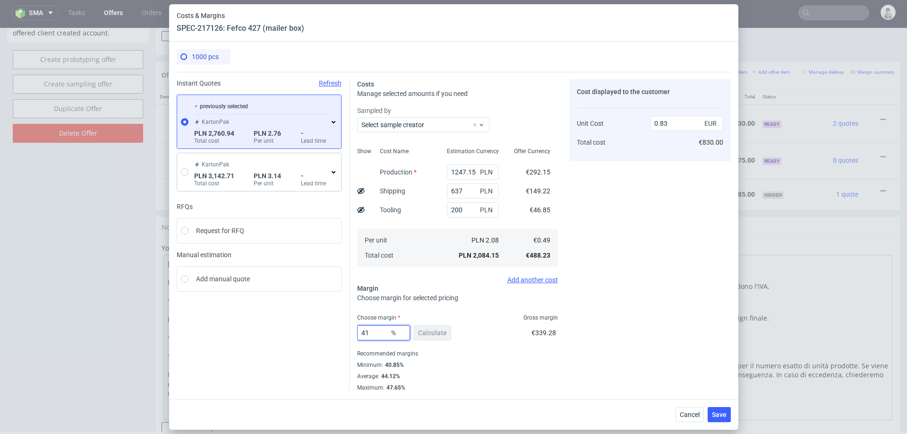
type input "41"
click at [525, 377] on div "Average : 44.12%" at bounding box center [457, 375] width 201 height 11
click at [694, 412] on span "Cancel" at bounding box center [690, 414] width 20 height 7
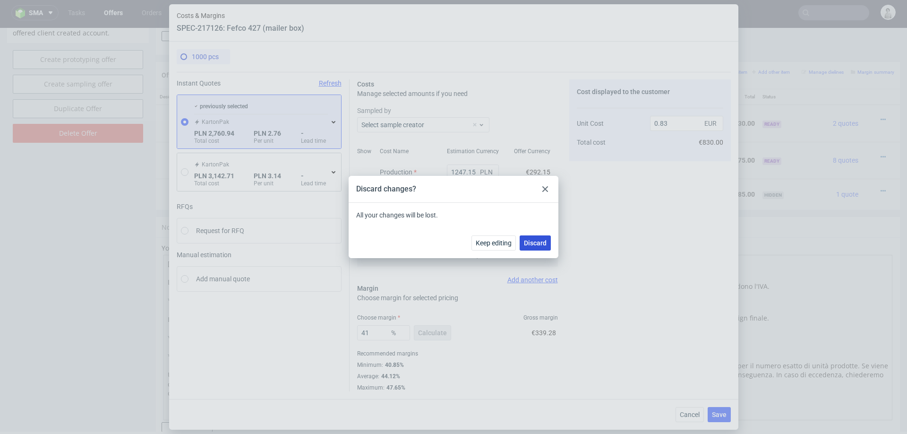
click at [536, 240] on span "Discard" at bounding box center [535, 243] width 23 height 7
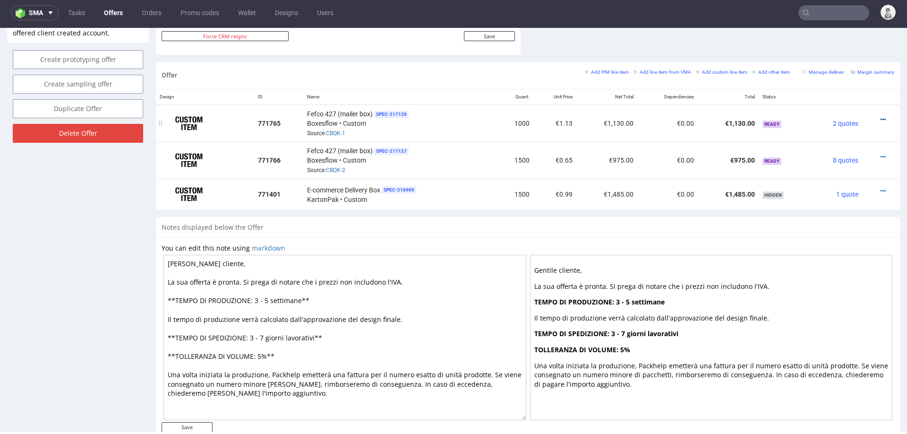
click at [881, 116] on icon at bounding box center [883, 119] width 5 height 7
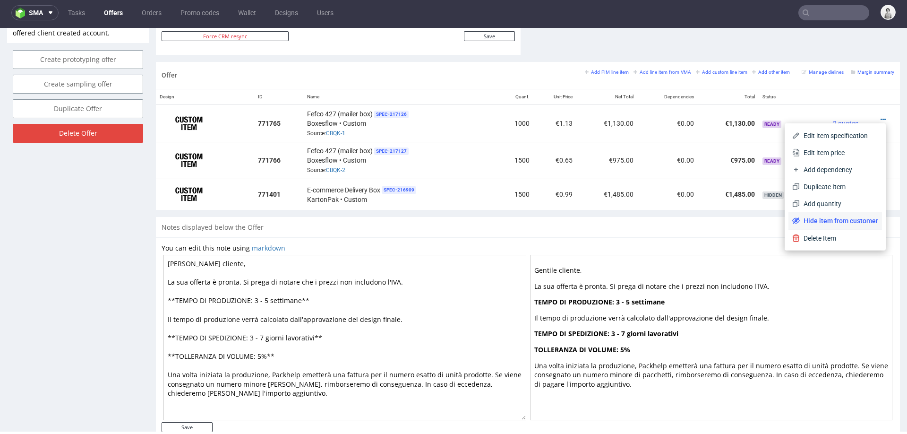
click at [820, 221] on span "Hide item from customer" at bounding box center [839, 220] width 78 height 9
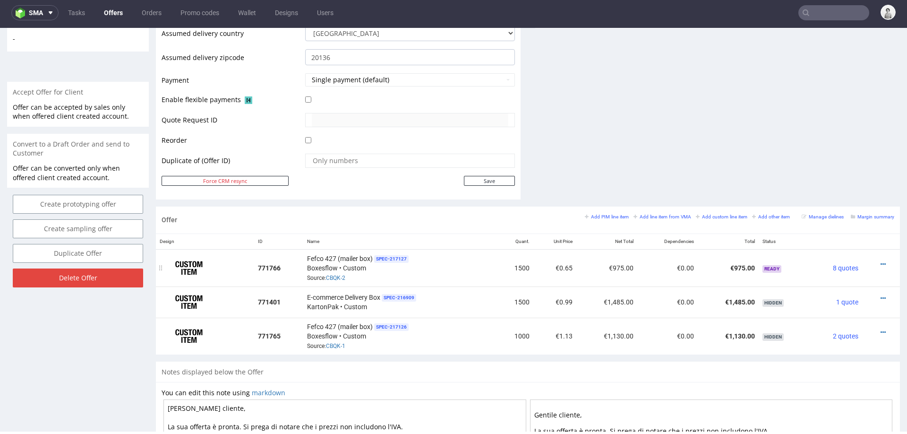
scroll to position [390, 0]
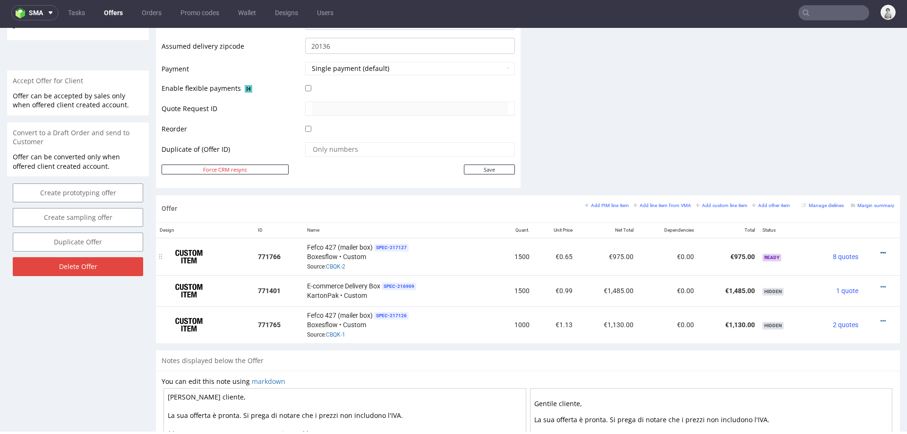
click at [881, 250] on icon at bounding box center [883, 253] width 5 height 7
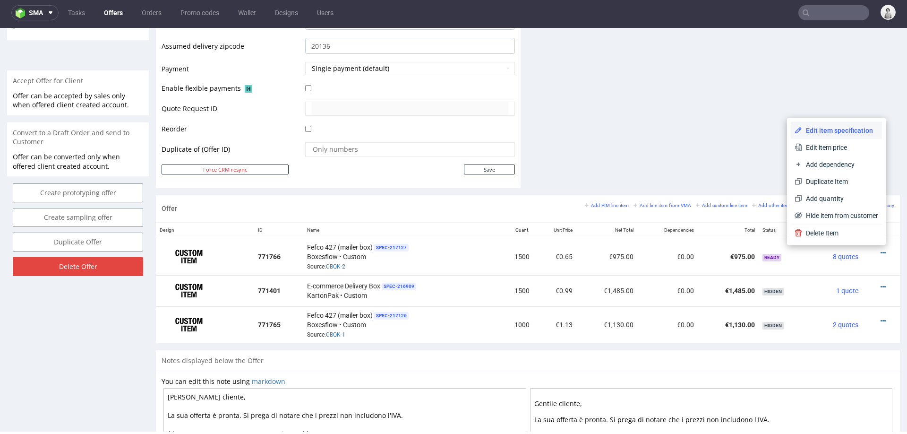
click at [846, 134] on span "Edit item specification" at bounding box center [840, 130] width 76 height 9
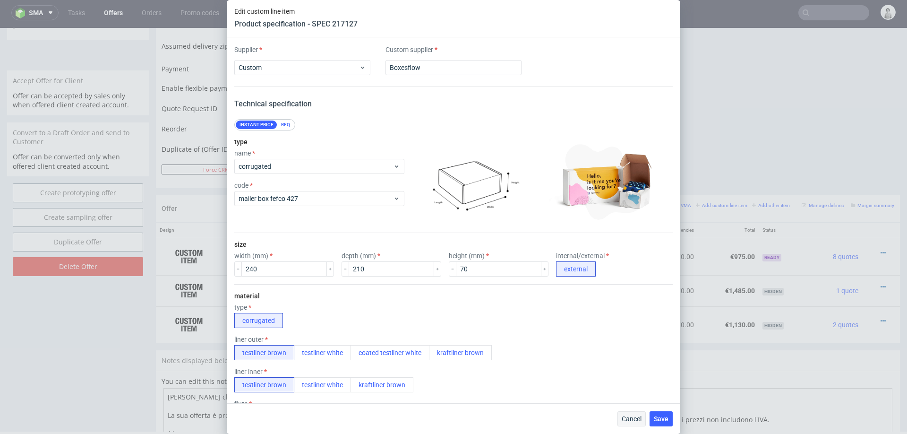
click at [629, 412] on button "Cancel" at bounding box center [632, 418] width 28 height 15
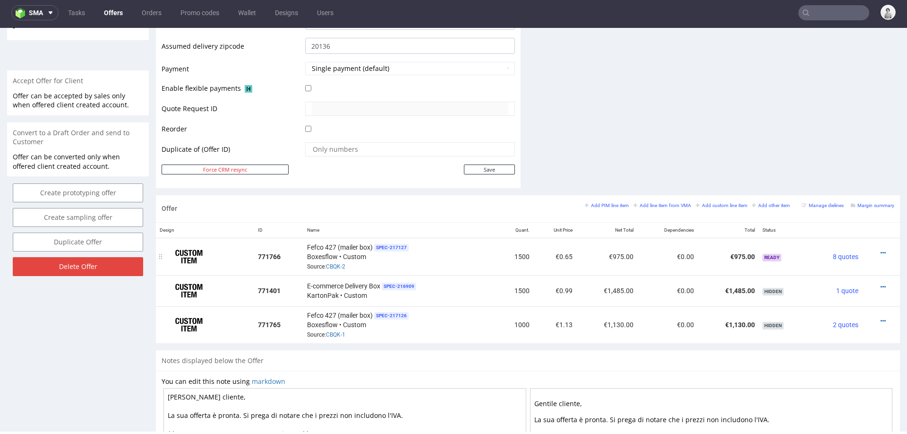
click at [875, 252] on div at bounding box center [878, 252] width 25 height 9
